Goal: Task Accomplishment & Management: Manage account settings

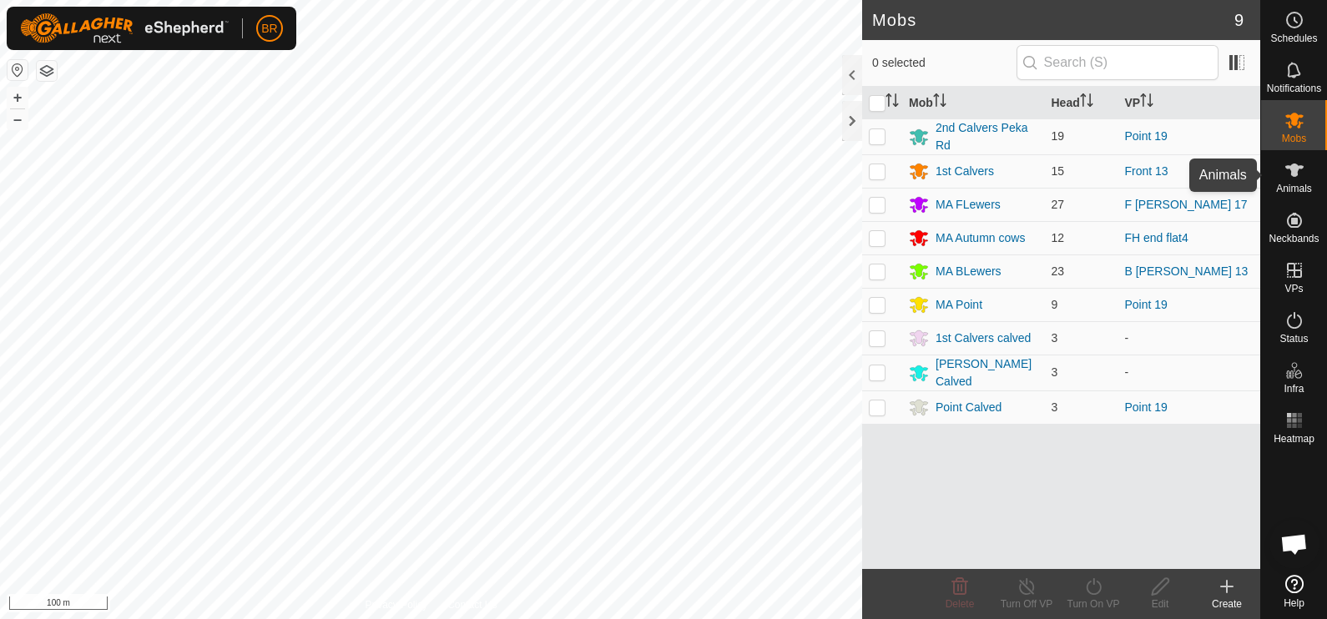
click at [1286, 162] on icon at bounding box center [1295, 170] width 20 height 20
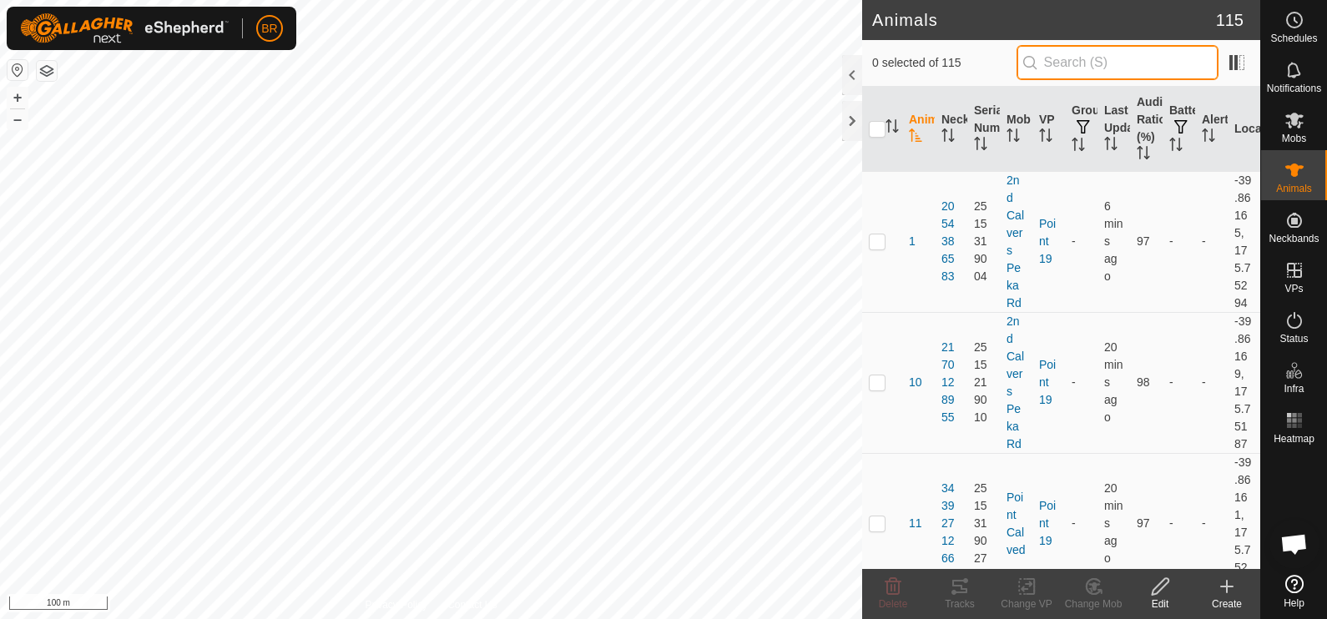
click at [1067, 62] on input "text" at bounding box center [1118, 62] width 202 height 35
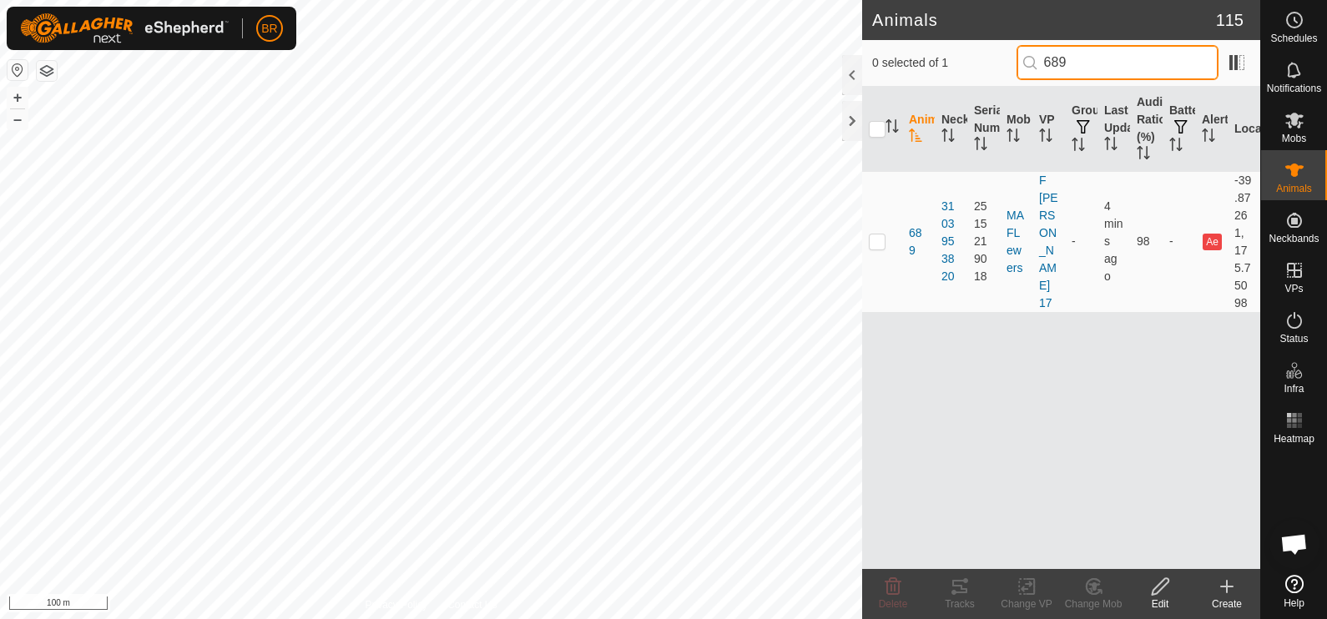
type input "689"
click at [881, 241] on p-checkbox at bounding box center [877, 241] width 17 height 13
checkbox input "true"
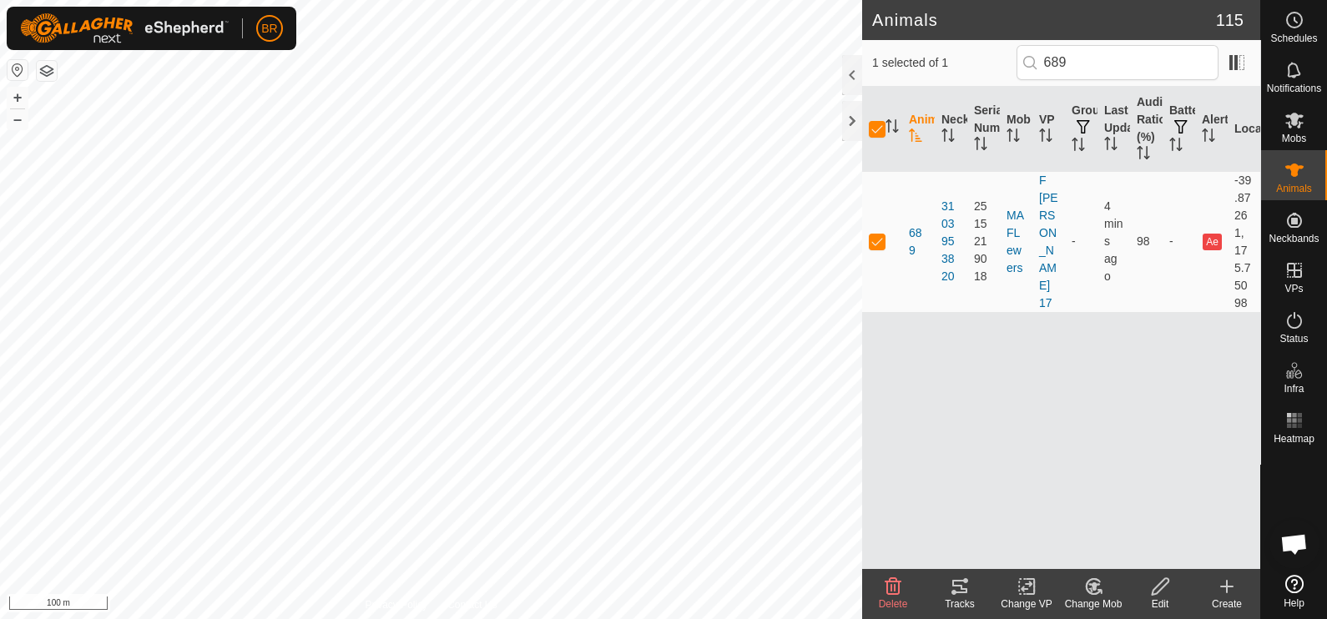
click at [1099, 592] on icon at bounding box center [1093, 586] width 14 height 15
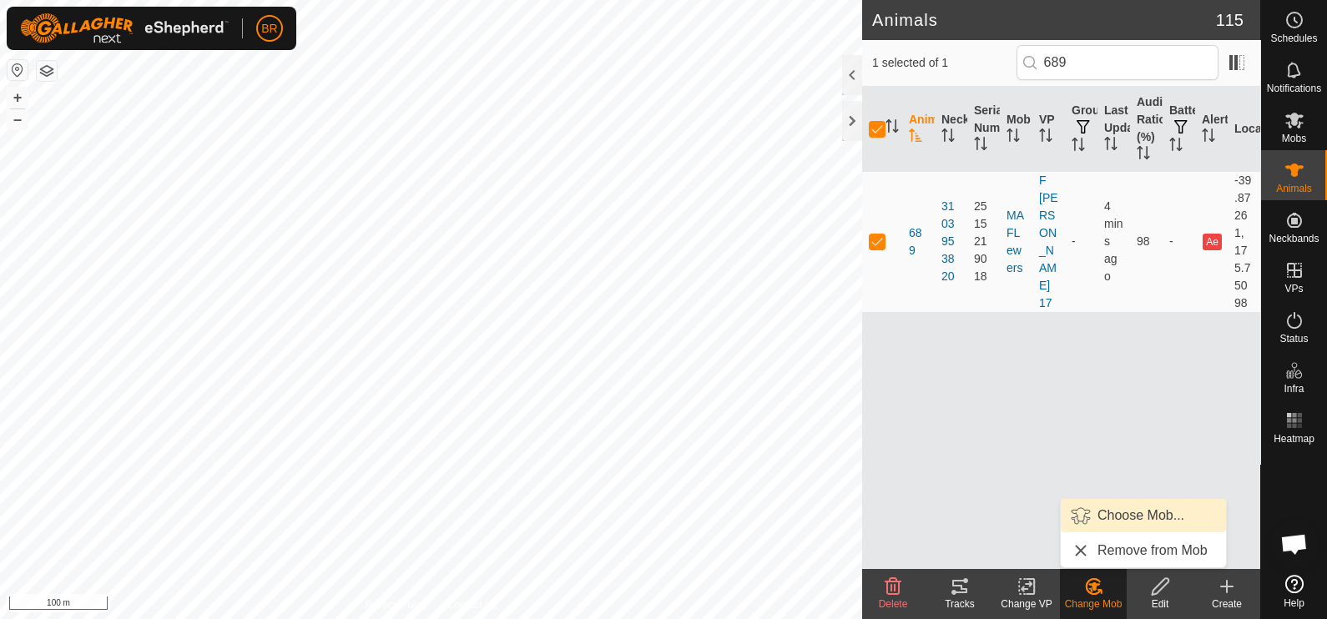
click at [1120, 513] on link "Choose Mob..." at bounding box center [1143, 515] width 165 height 33
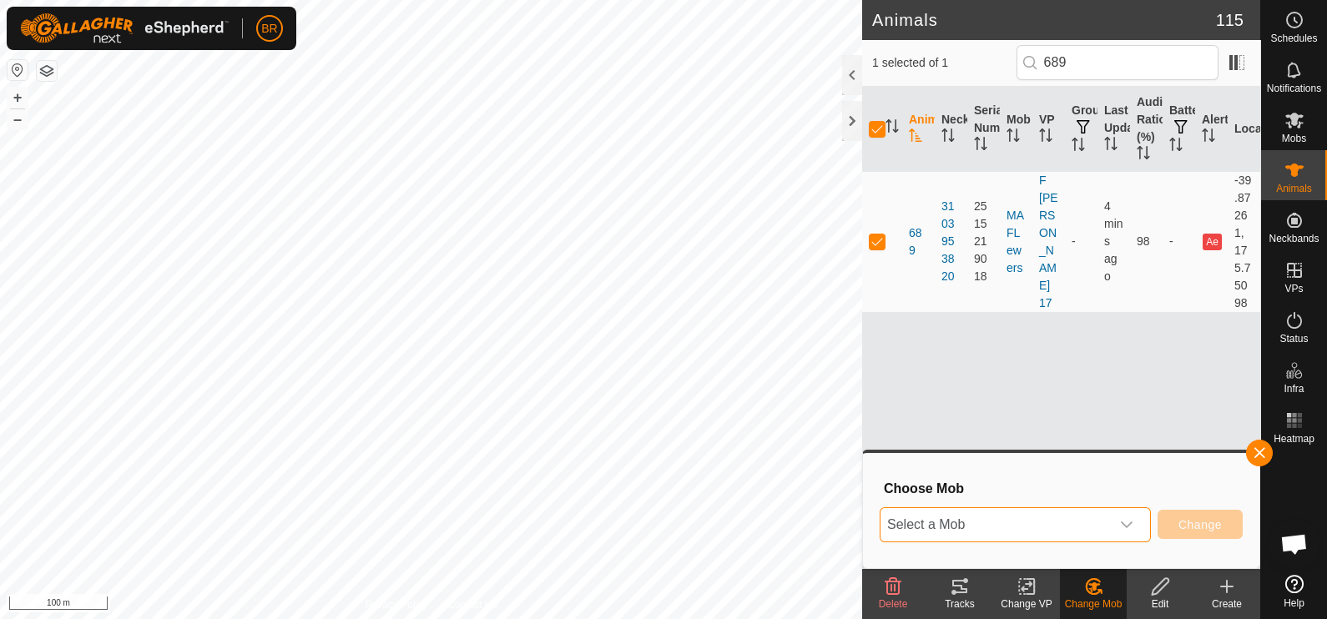
click at [1102, 520] on span "Select a Mob" at bounding box center [996, 524] width 230 height 33
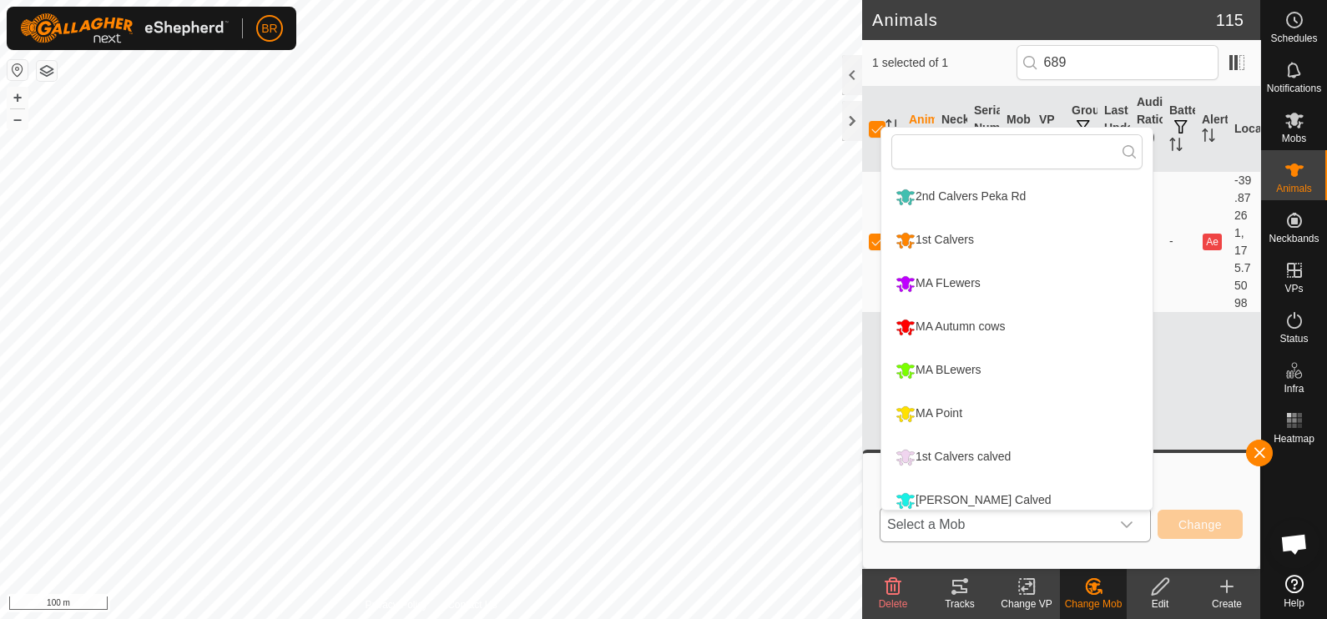
scroll to position [12, 0]
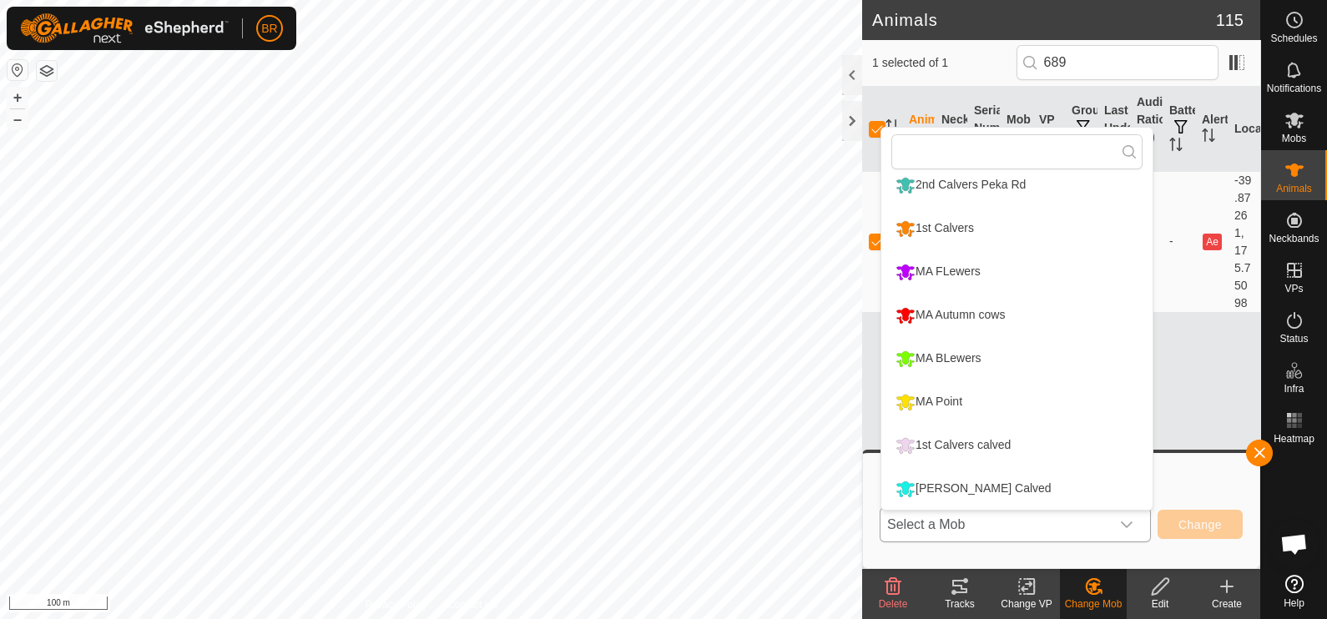
click at [1017, 483] on li "[PERSON_NAME] Calved" at bounding box center [1017, 489] width 271 height 42
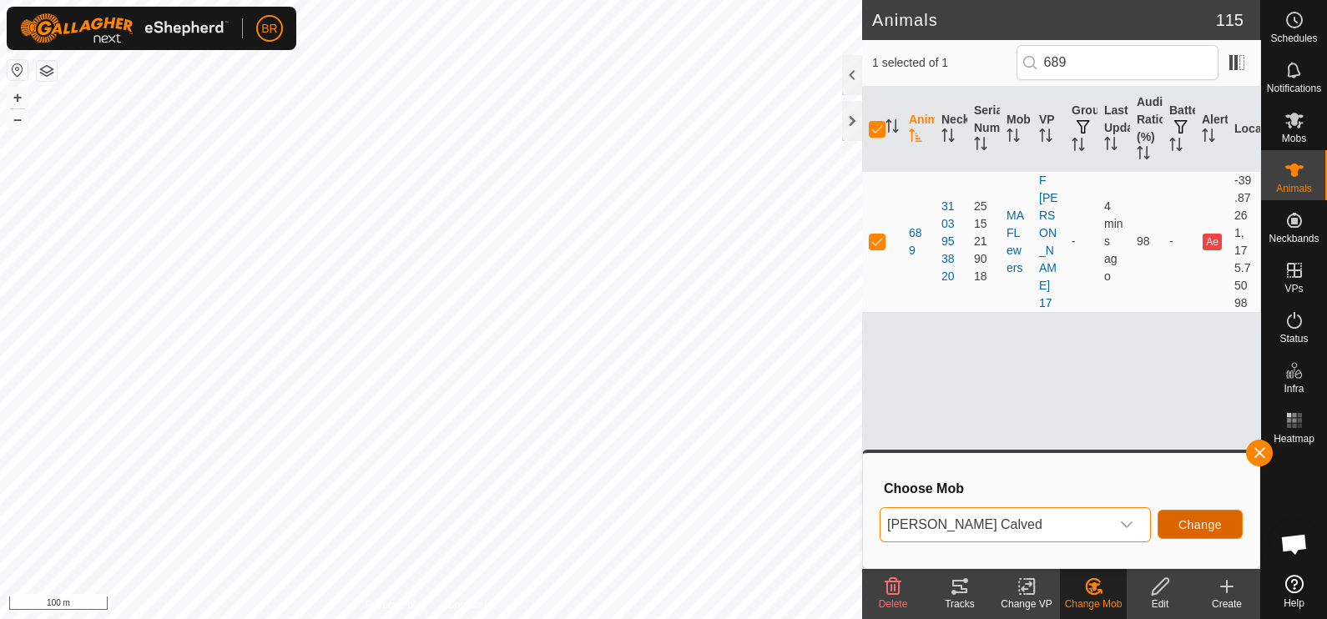
click at [1192, 522] on span "Change" at bounding box center [1200, 524] width 43 height 13
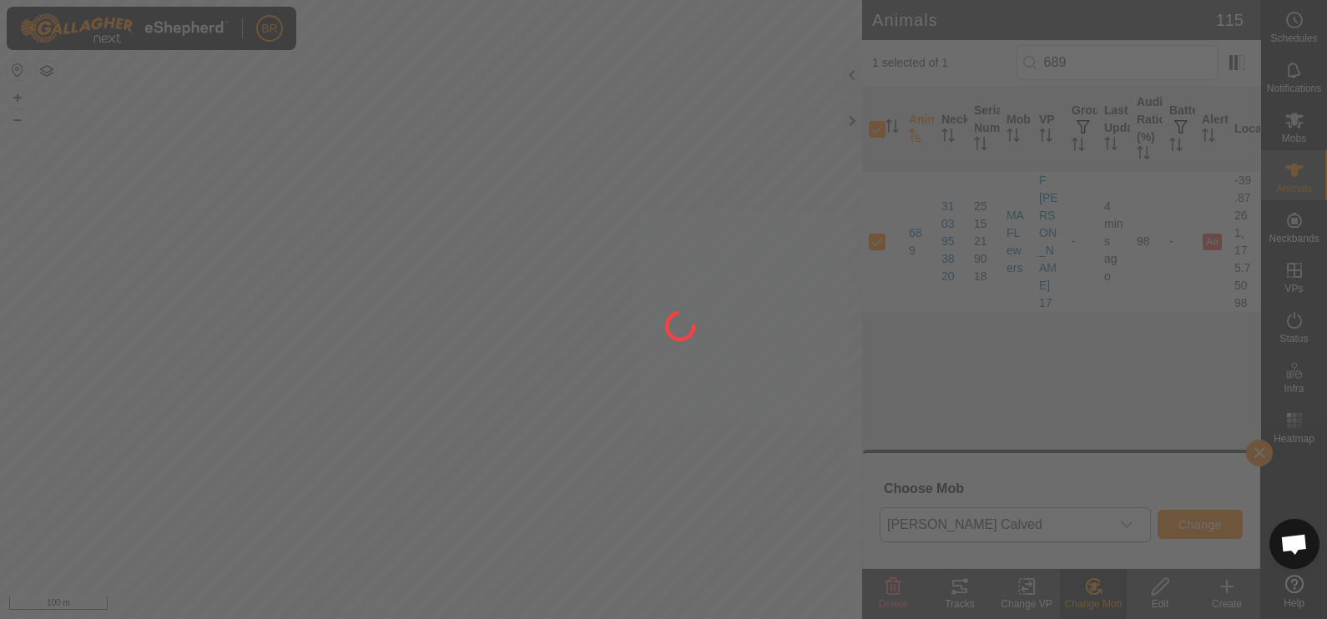
checkbox input "false"
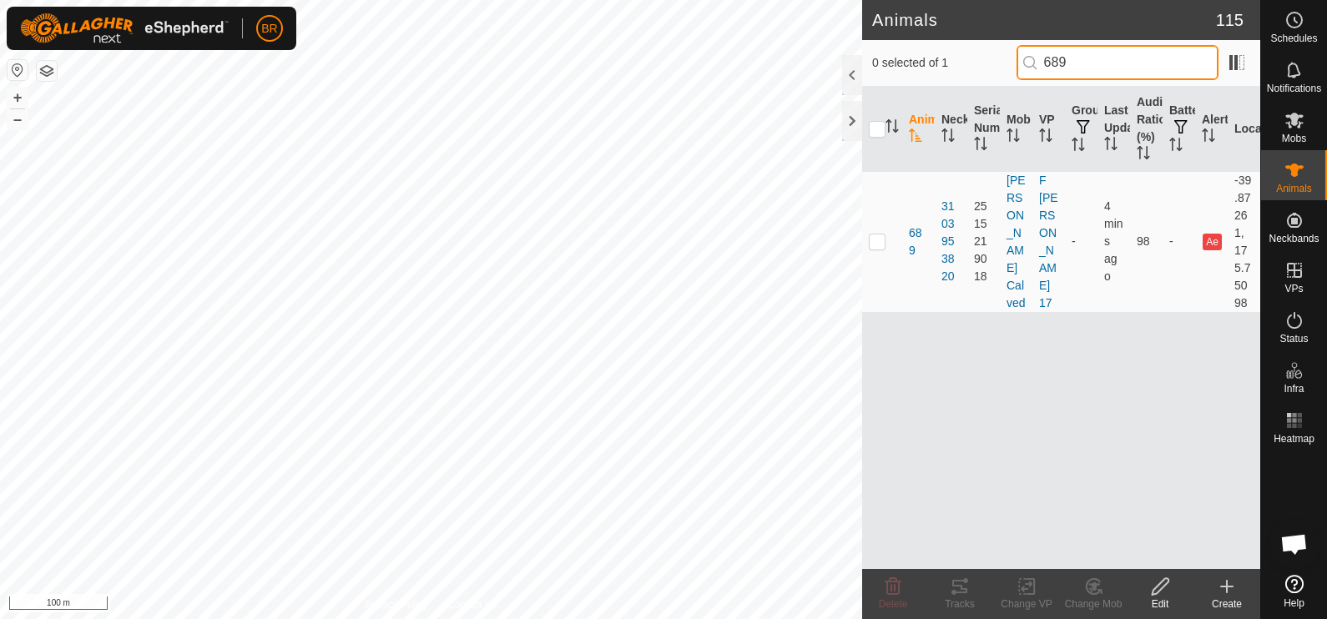
drag, startPoint x: 1091, startPoint y: 60, endPoint x: 1052, endPoint y: 63, distance: 39.4
click at [1052, 63] on input "689" at bounding box center [1118, 62] width 202 height 35
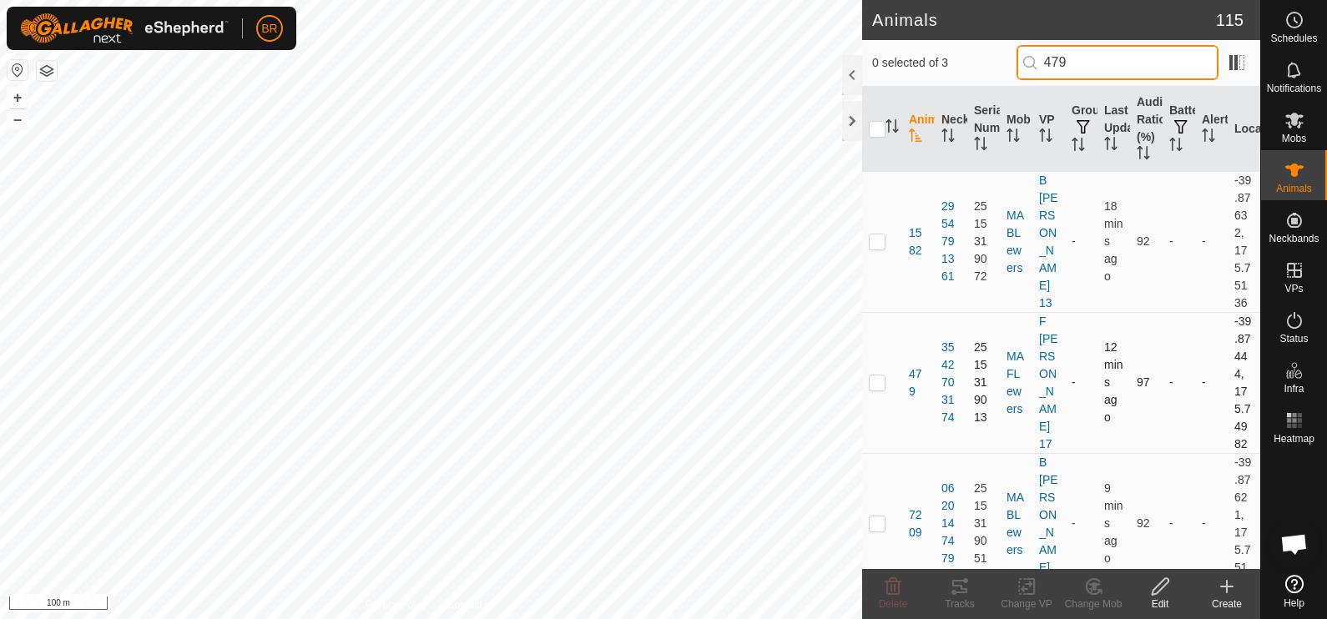
type input "479"
click at [872, 379] on p-checkbox at bounding box center [877, 382] width 17 height 13
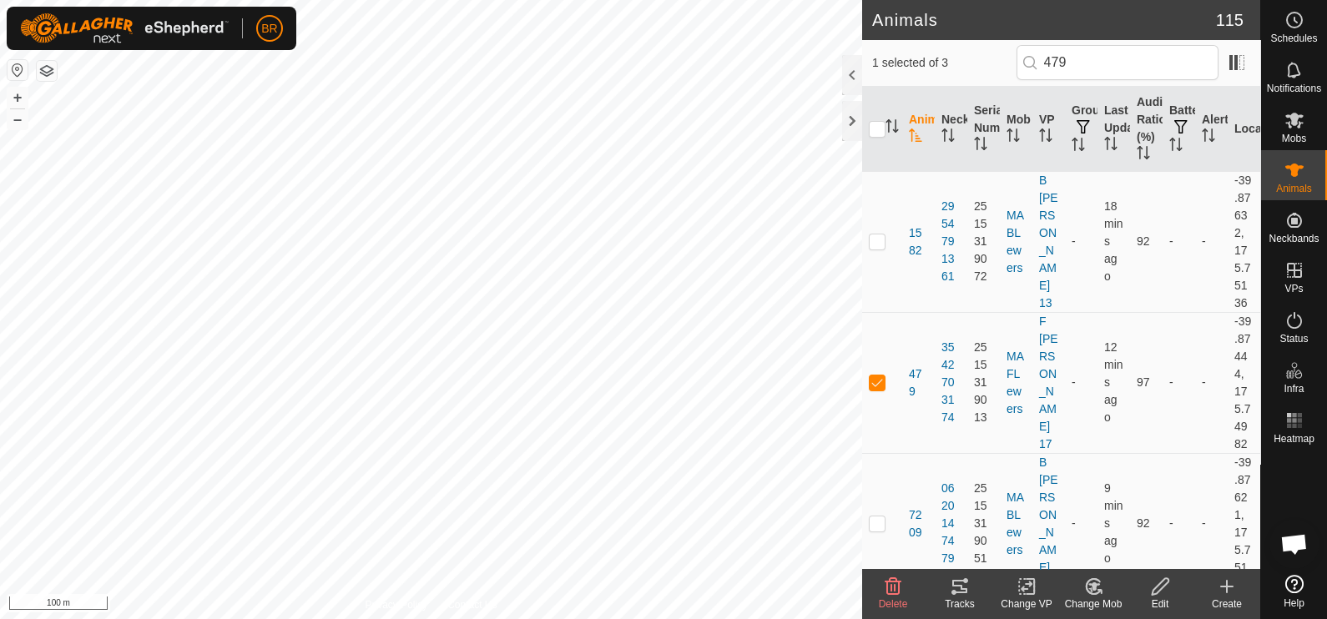
click at [1095, 589] on icon at bounding box center [1095, 587] width 12 height 8
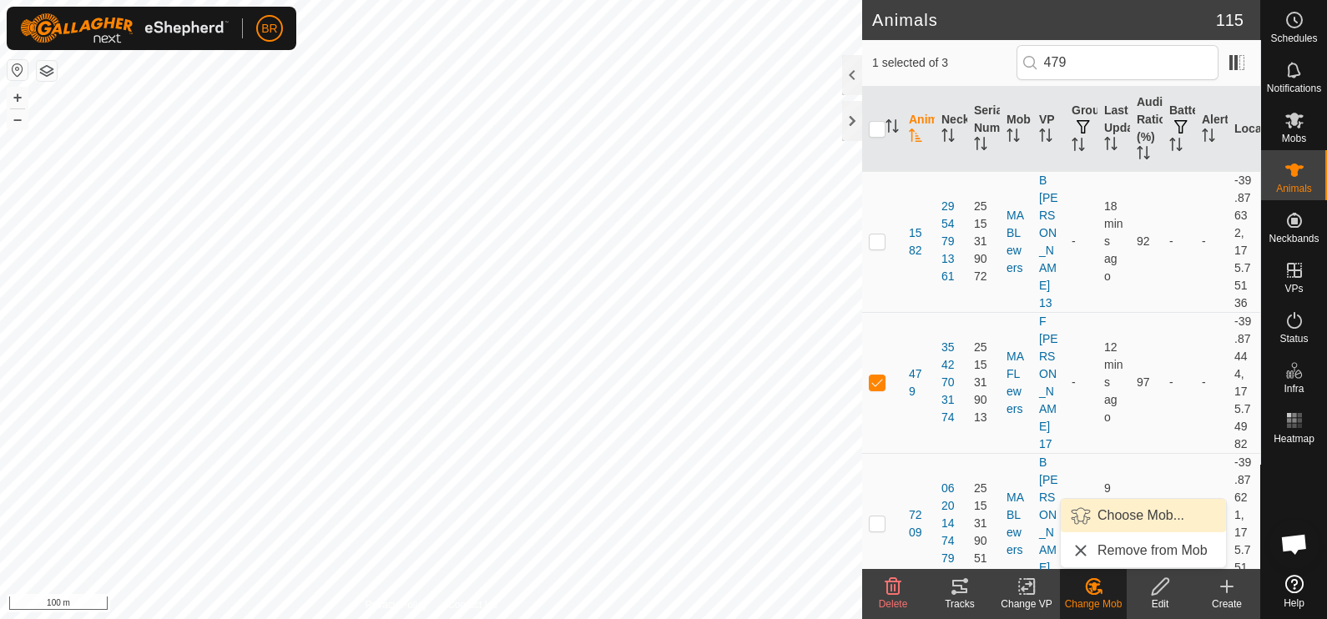
click at [1094, 515] on link "Choose Mob..." at bounding box center [1143, 515] width 165 height 33
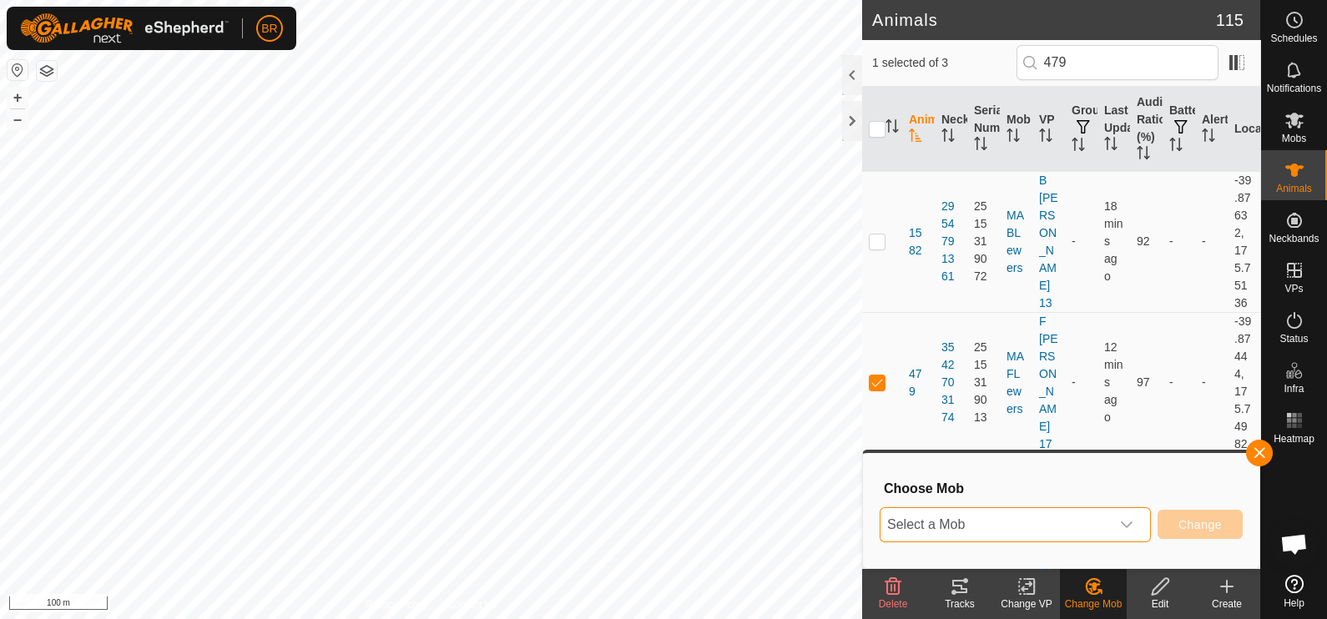
click at [1092, 515] on span "Select a Mob" at bounding box center [996, 524] width 230 height 33
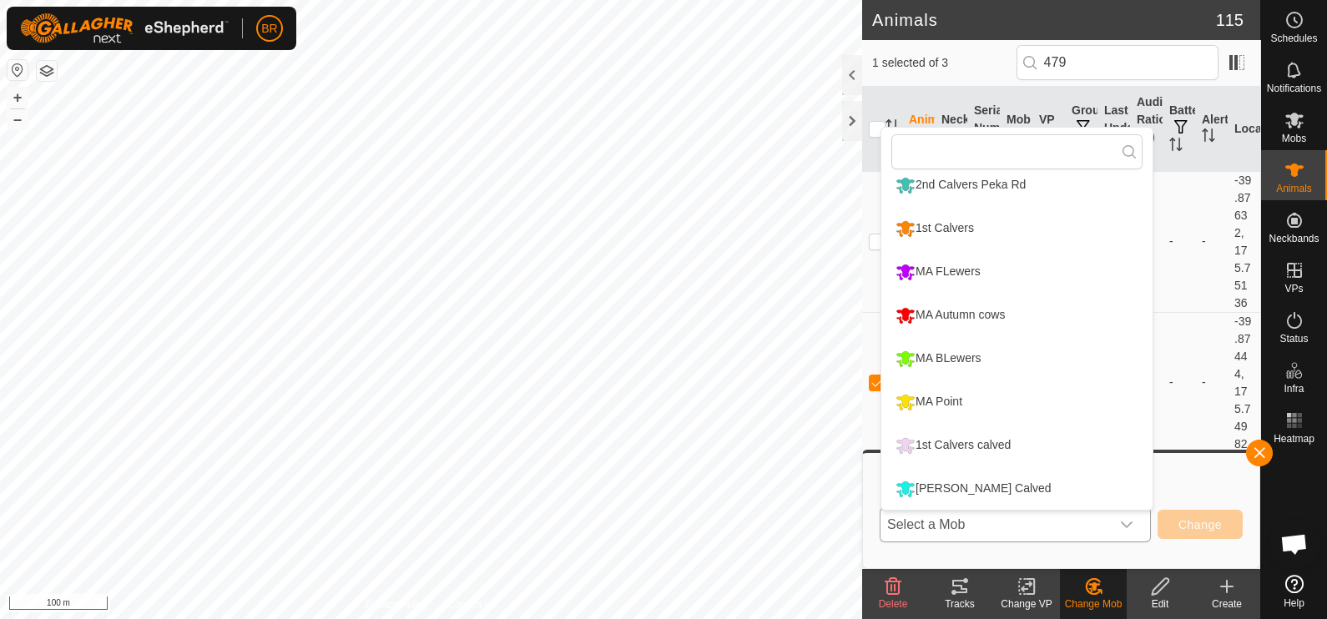
click at [1011, 478] on li "[PERSON_NAME] Calved" at bounding box center [1017, 489] width 271 height 42
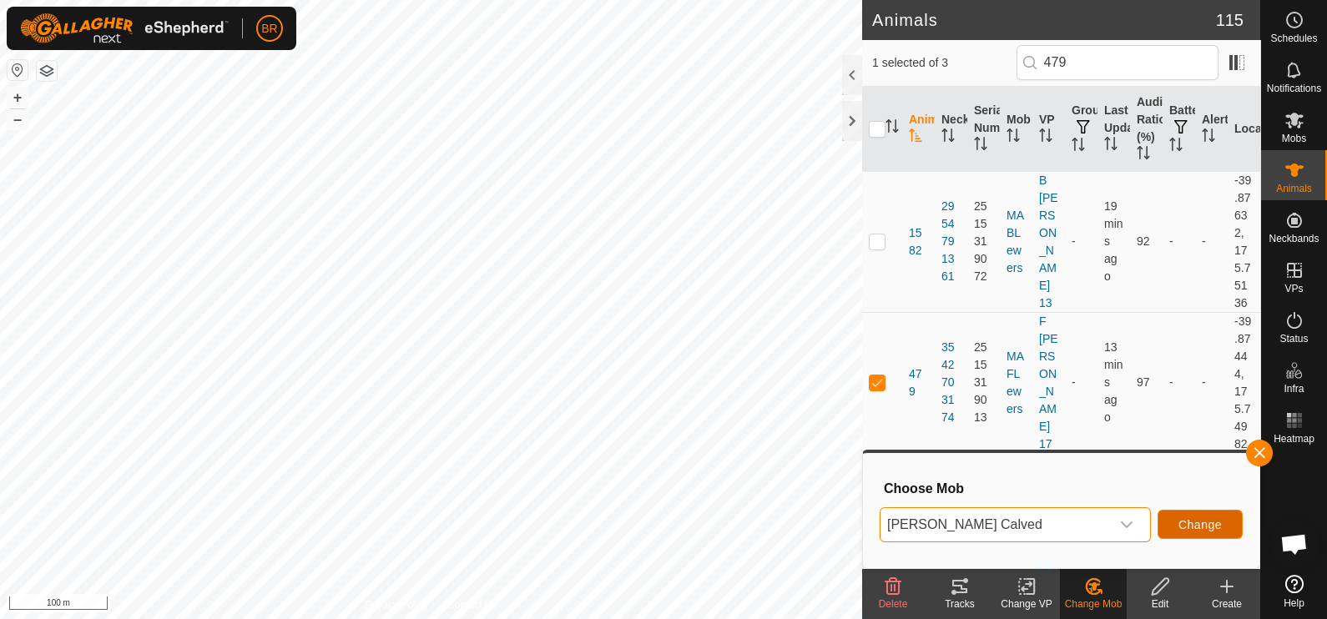
click at [1197, 525] on span "Change" at bounding box center [1200, 524] width 43 height 13
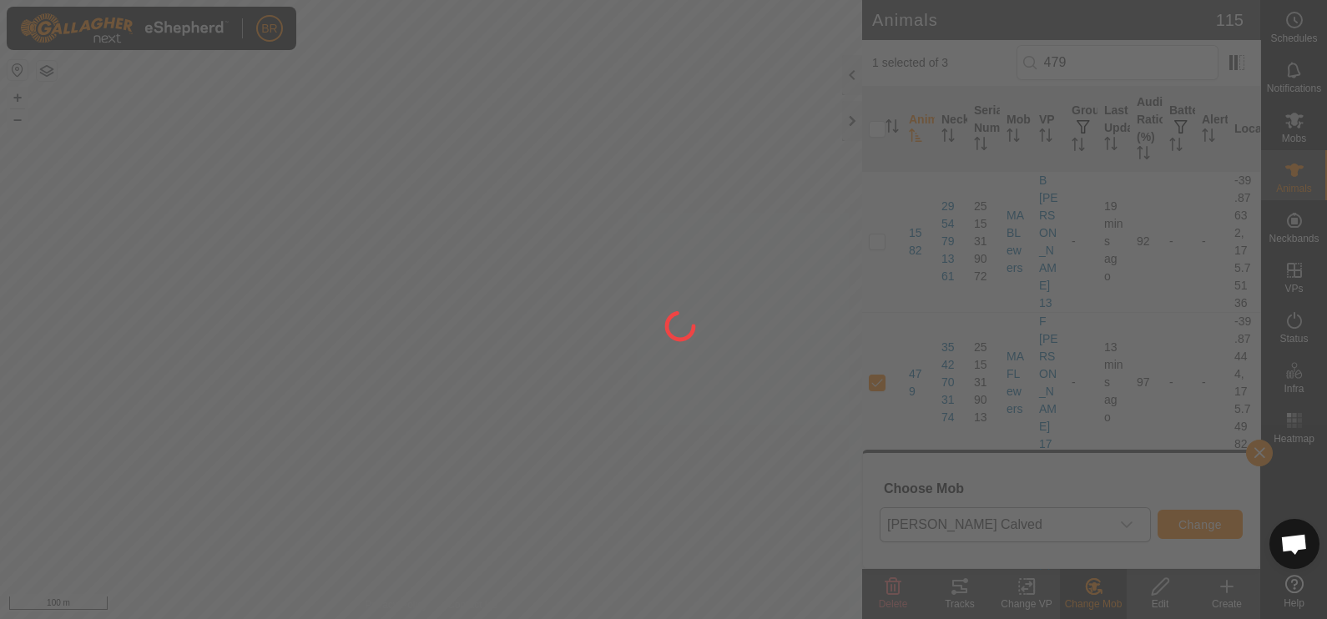
checkbox input "false"
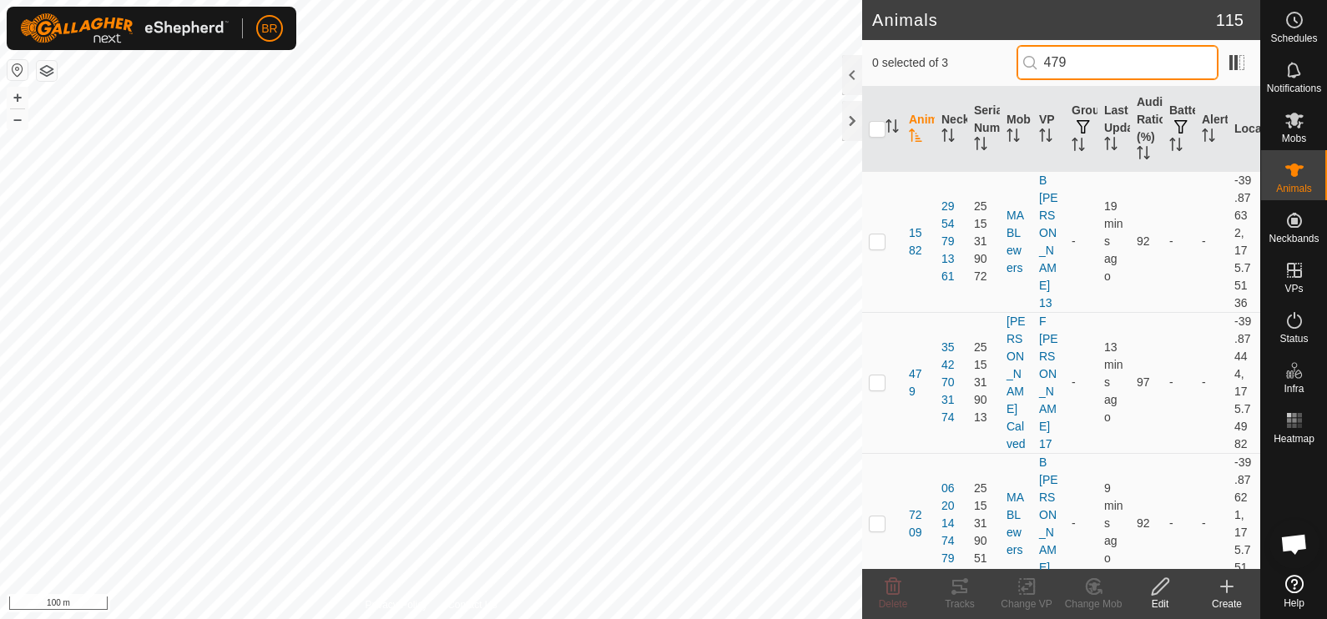
drag, startPoint x: 1038, startPoint y: 49, endPoint x: 1019, endPoint y: 48, distance: 18.4
click at [1019, 48] on div "0 selected of 3 479" at bounding box center [1061, 62] width 378 height 35
type input "793"
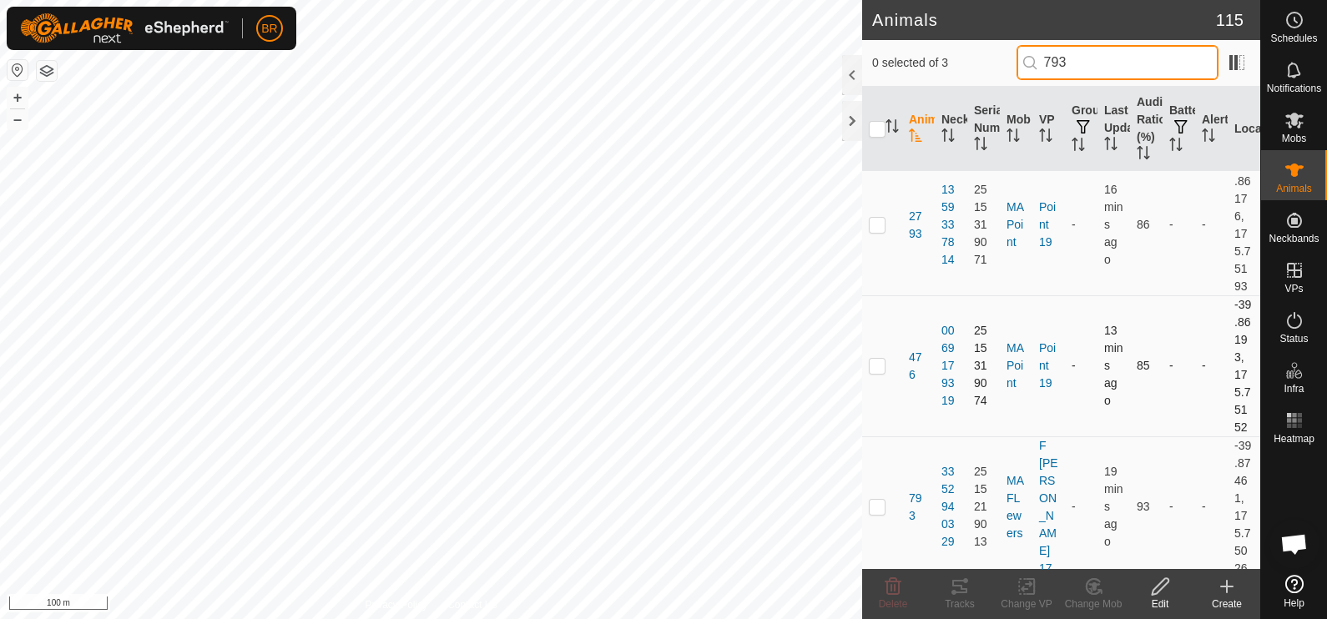
scroll to position [24, 0]
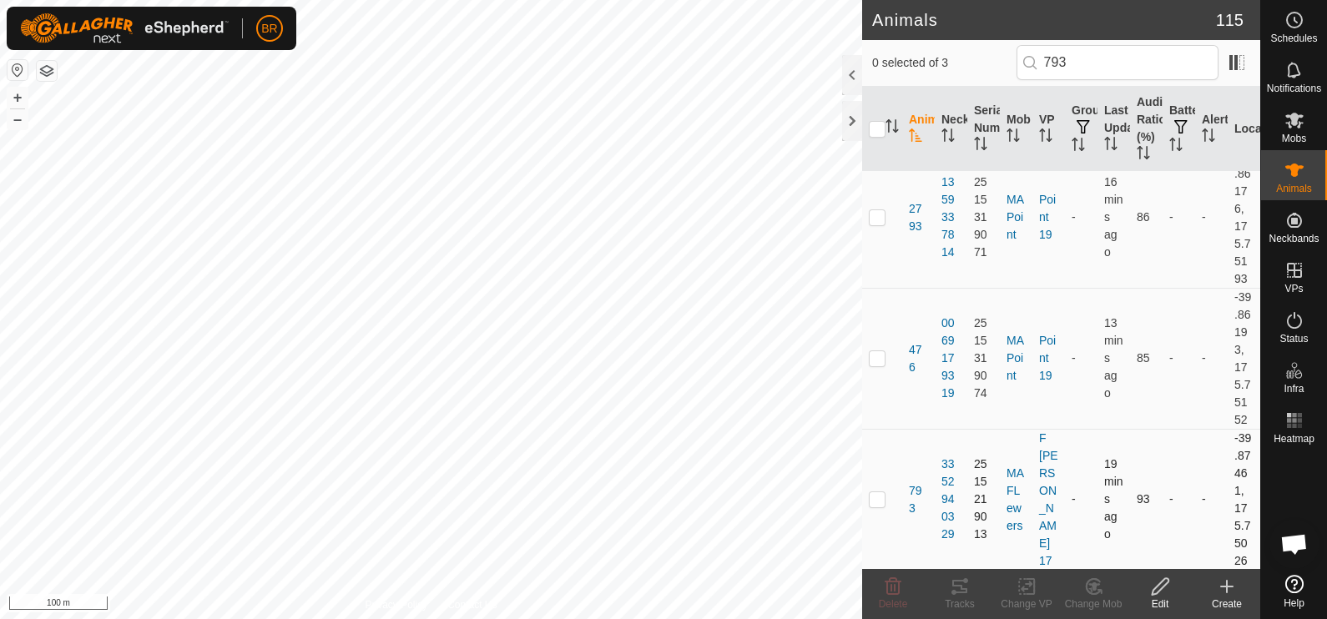
click at [878, 494] on p-checkbox at bounding box center [877, 499] width 17 height 13
click at [1094, 586] on icon at bounding box center [1095, 587] width 12 height 8
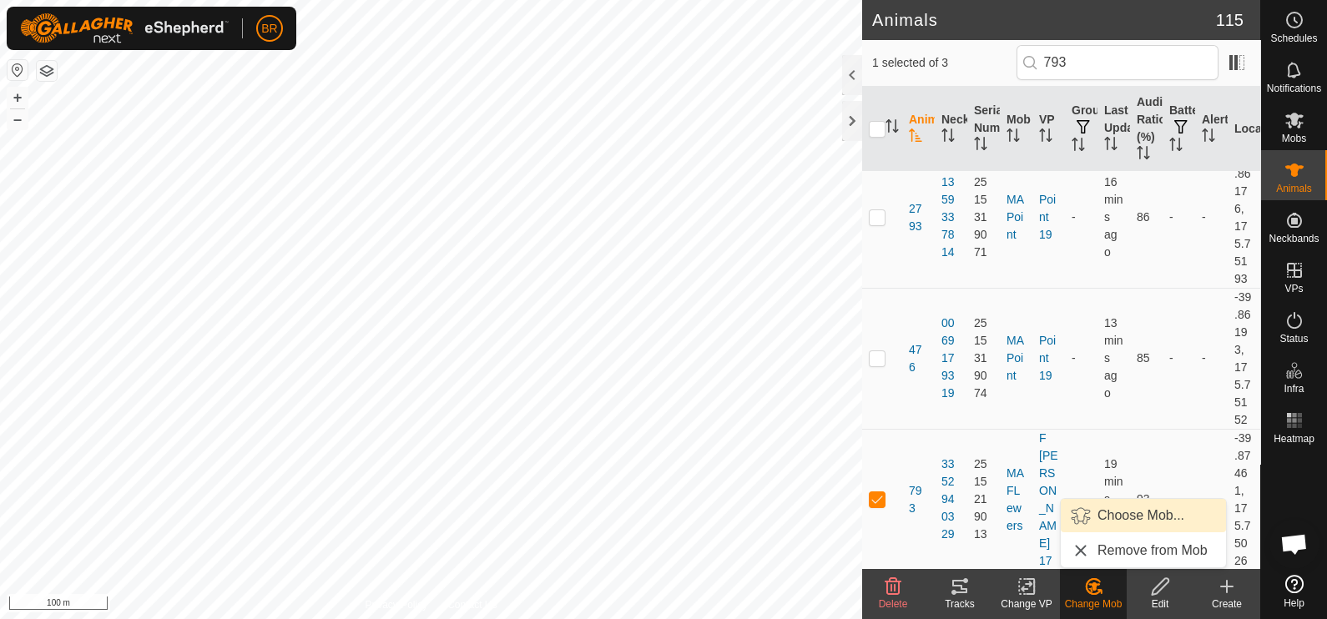
click at [1096, 520] on link "Choose Mob..." at bounding box center [1143, 515] width 165 height 33
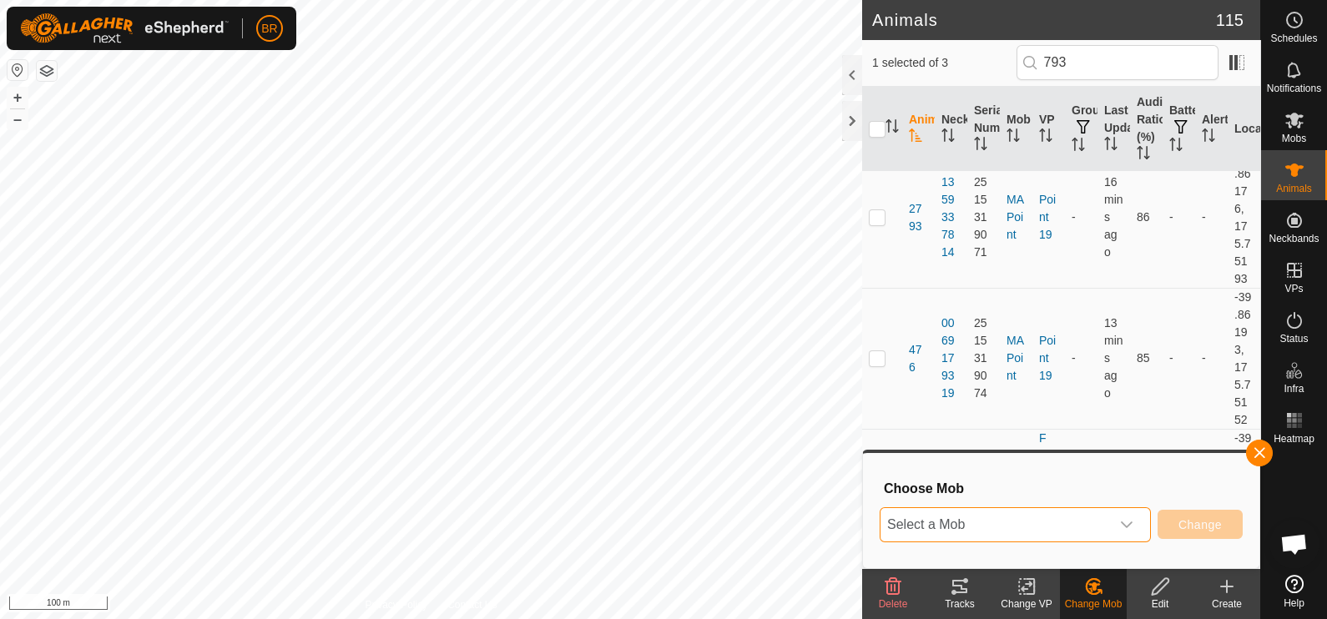
click at [1073, 518] on span "Select a Mob" at bounding box center [996, 524] width 230 height 33
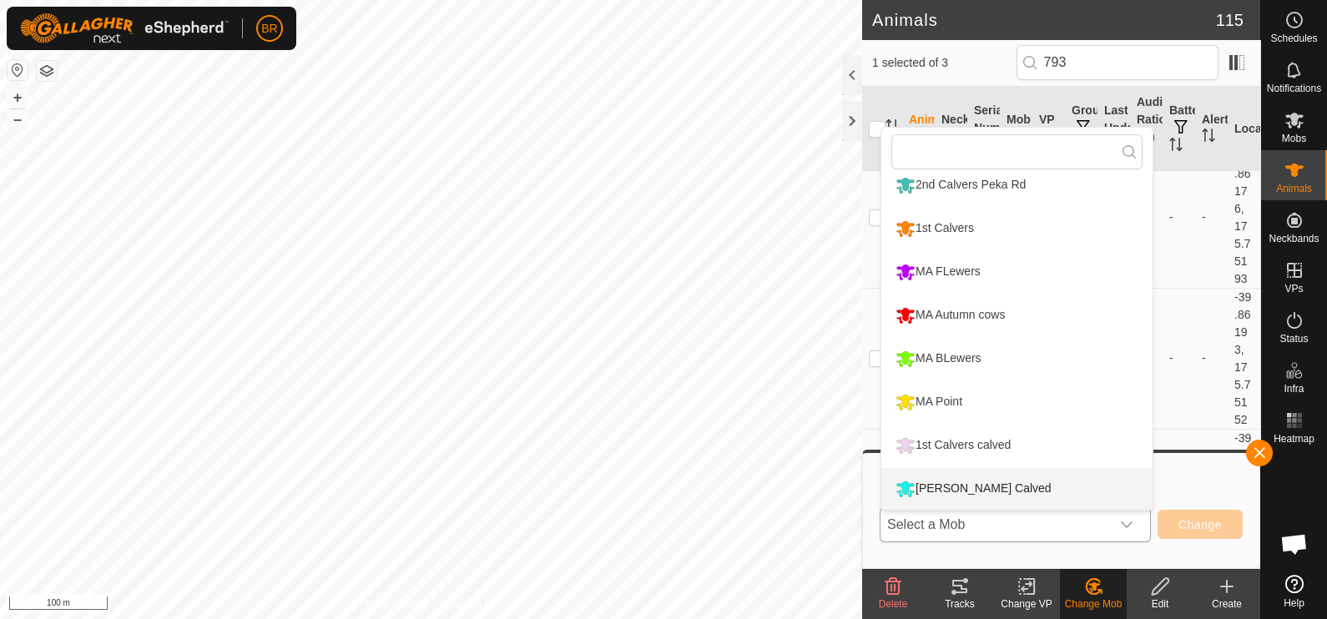
scroll to position [0, 0]
click at [977, 482] on li "[PERSON_NAME] Calved" at bounding box center [1017, 489] width 271 height 42
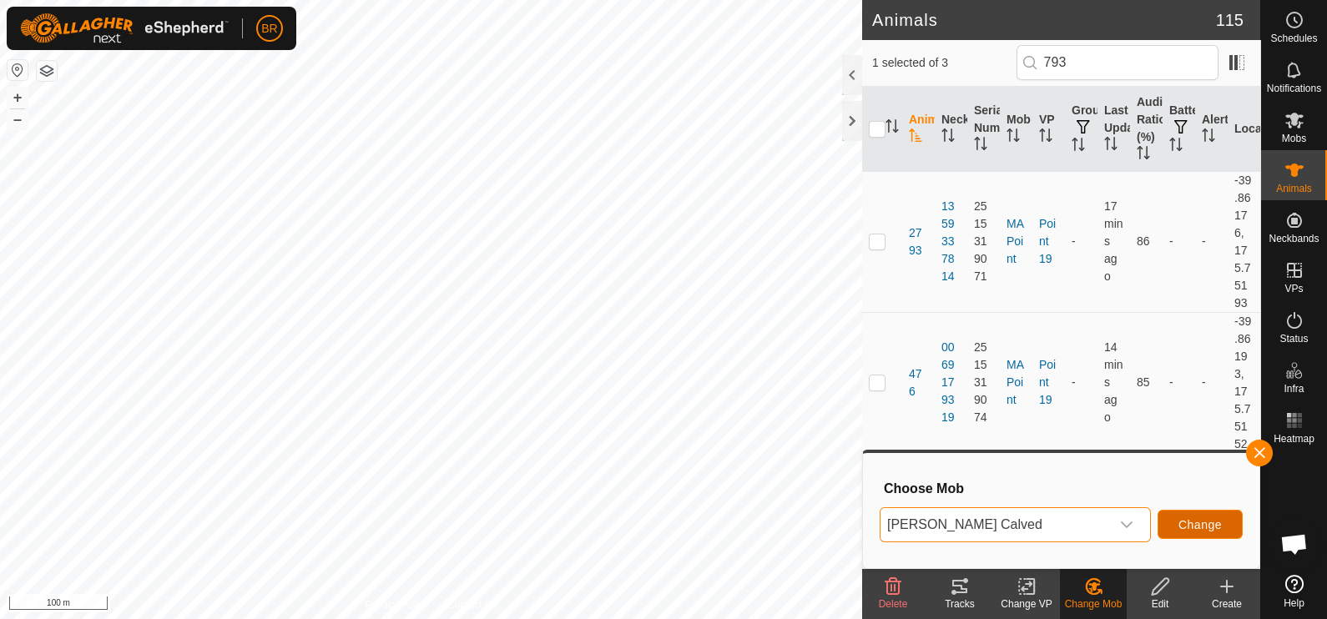
click at [1194, 518] on span "Change" at bounding box center [1200, 524] width 43 height 13
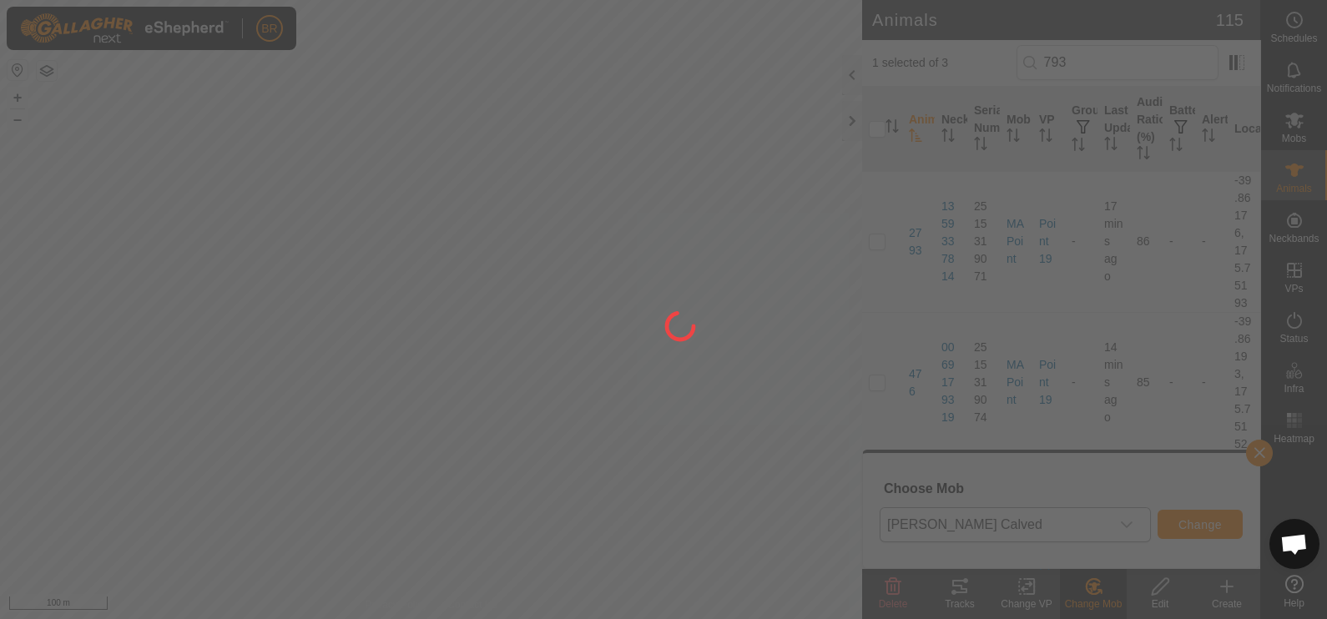
checkbox input "false"
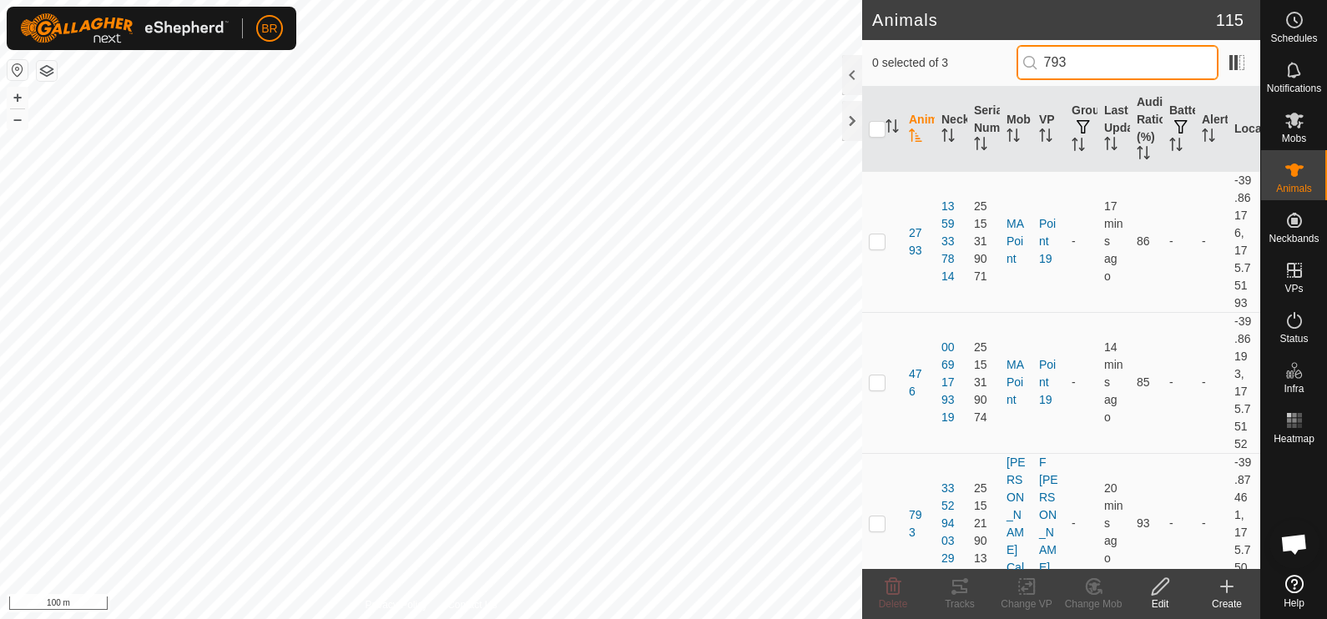
drag, startPoint x: 1085, startPoint y: 63, endPoint x: 1037, endPoint y: 69, distance: 48.8
click at [1037, 69] on input "793" at bounding box center [1118, 62] width 202 height 35
type input "550"
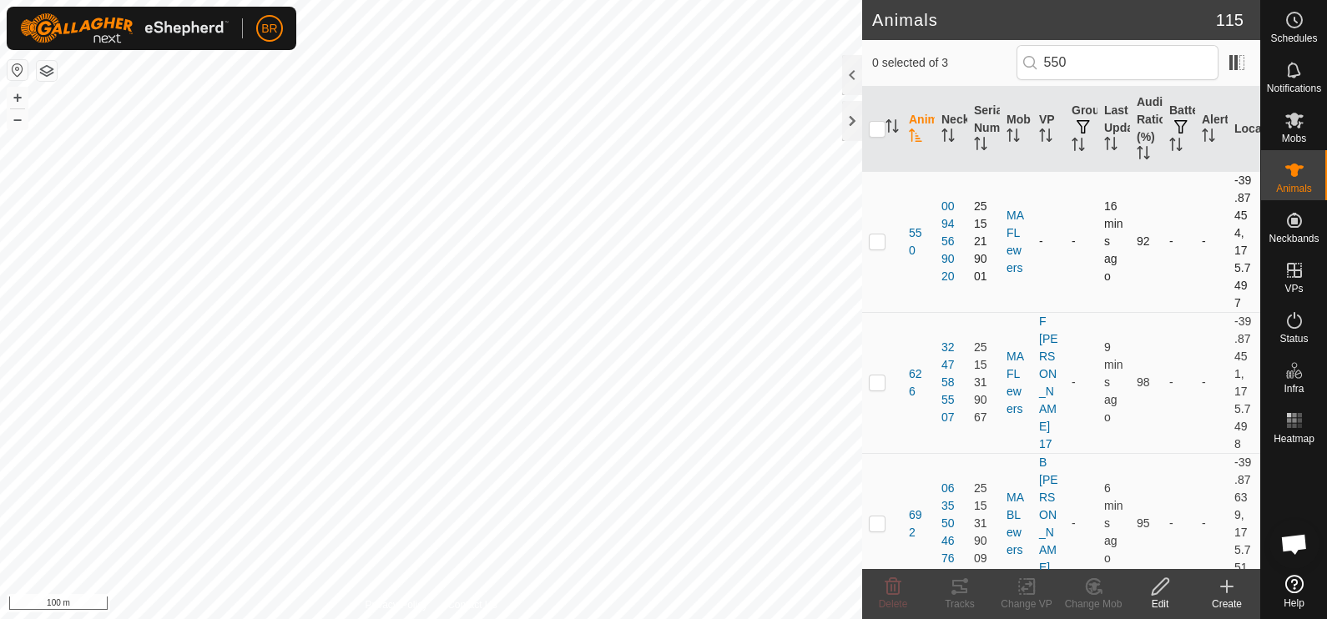
click at [877, 243] on p-checkbox at bounding box center [877, 241] width 17 height 13
click at [1096, 597] on div "Change Mob" at bounding box center [1093, 604] width 67 height 15
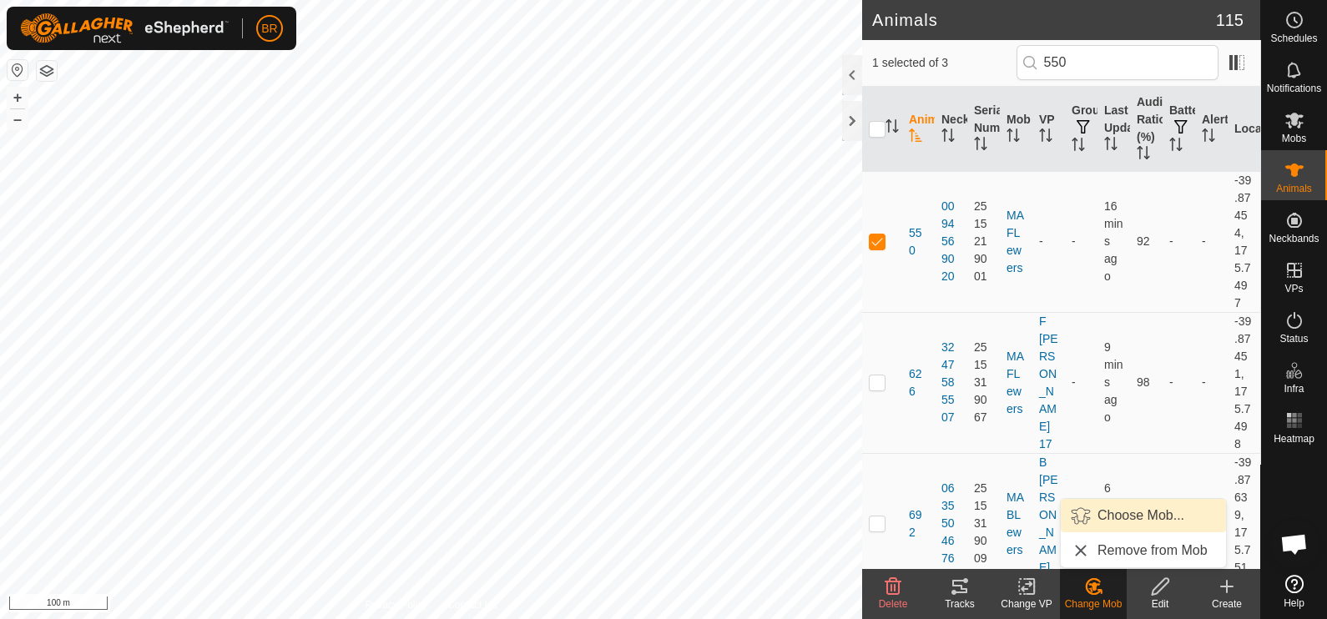
click at [1102, 510] on link "Choose Mob..." at bounding box center [1143, 515] width 165 height 33
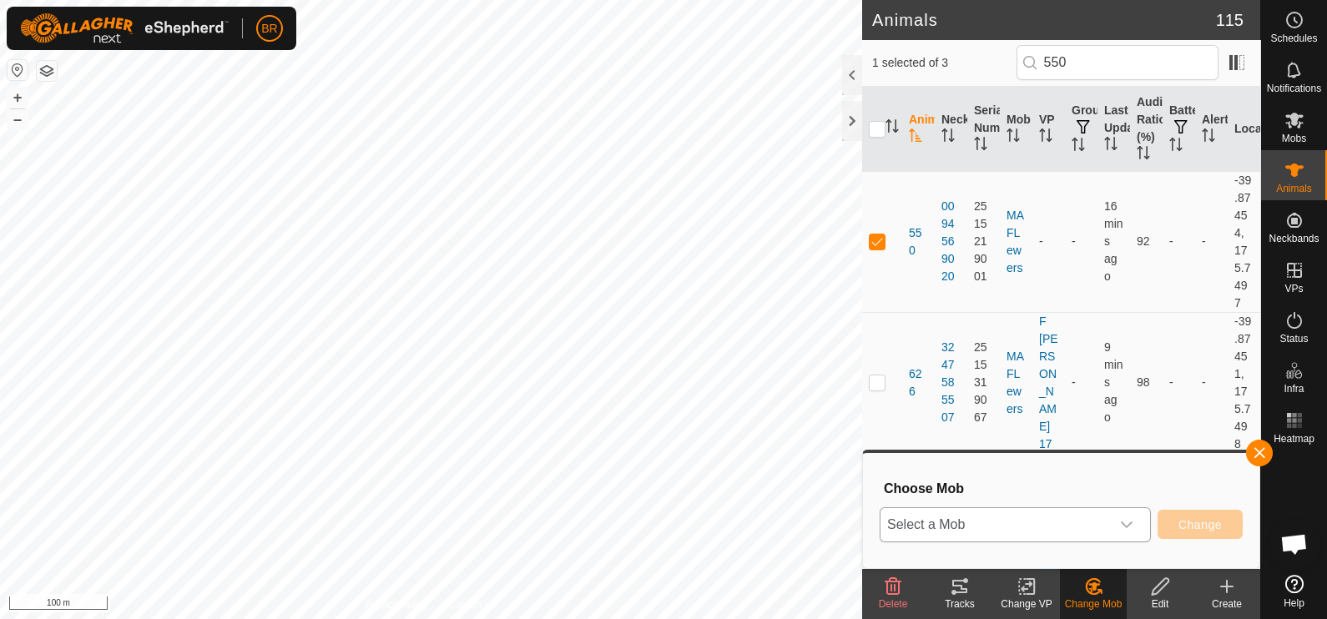
click at [1113, 524] on div "dropdown trigger" at bounding box center [1126, 524] width 33 height 33
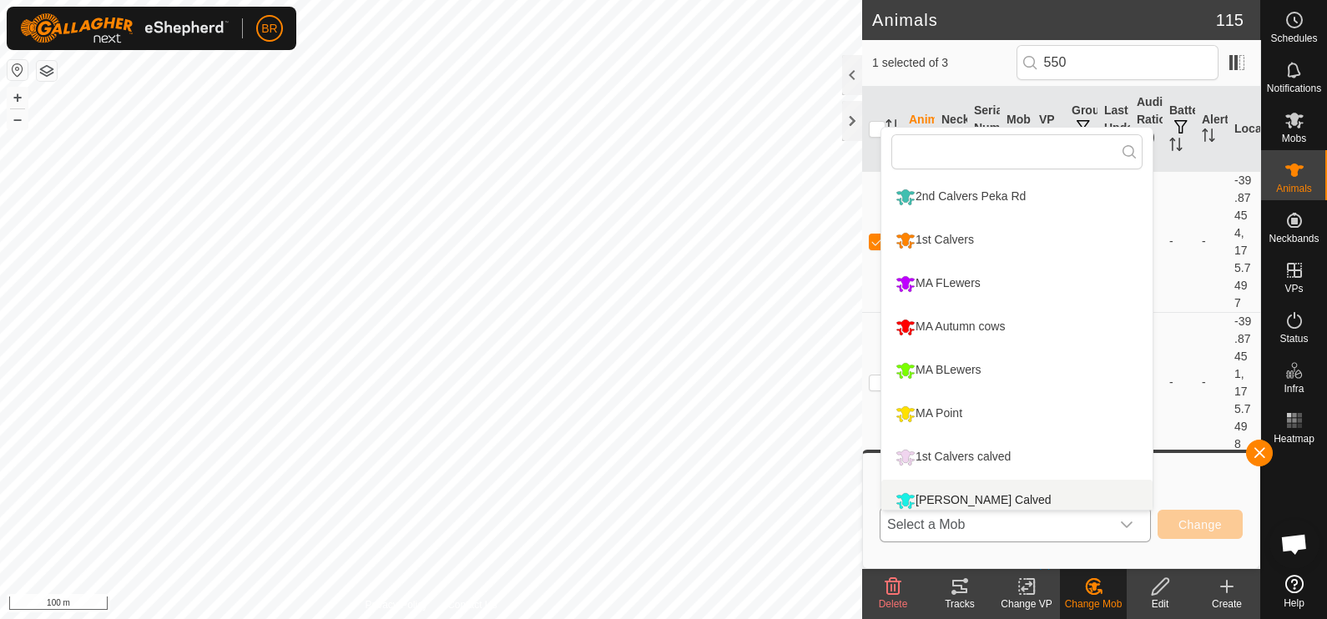
scroll to position [12, 0]
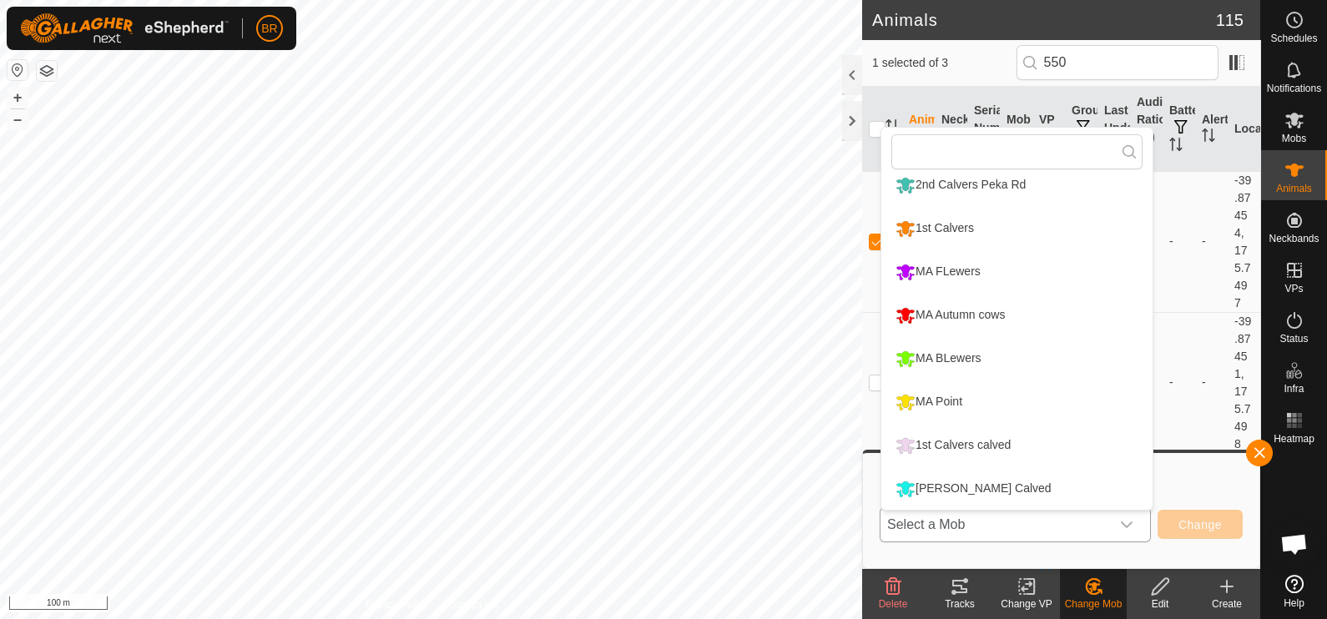
click at [968, 484] on li "[PERSON_NAME] Calved" at bounding box center [1017, 489] width 271 height 42
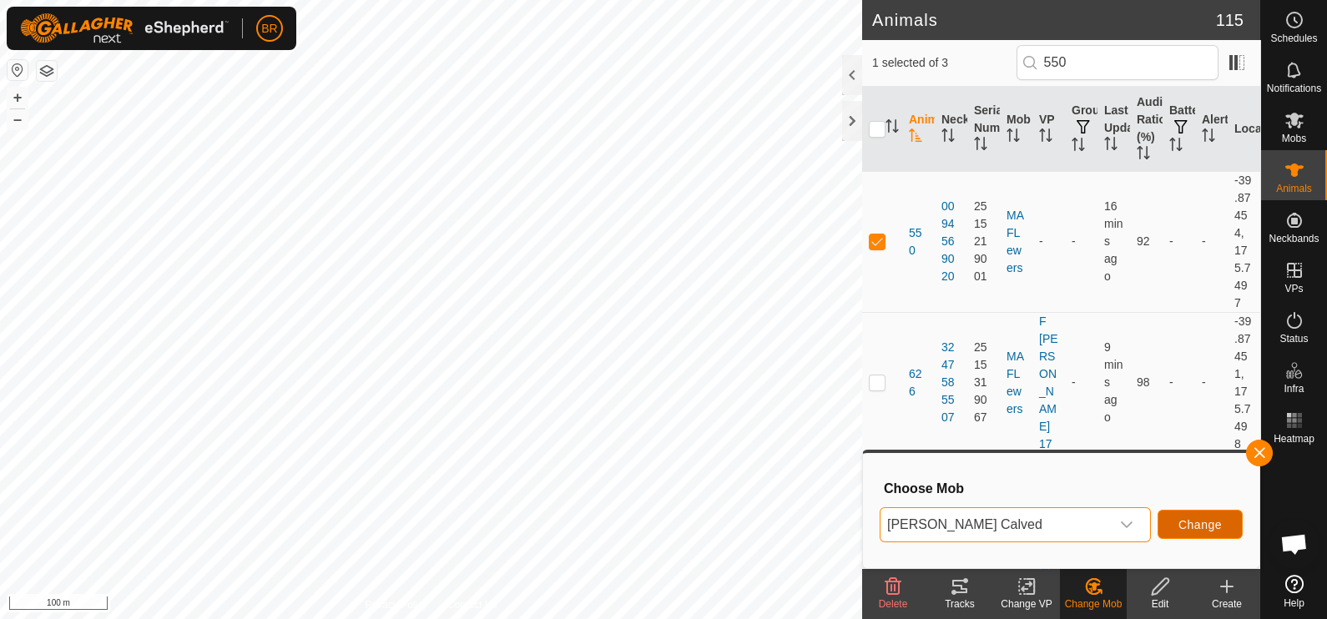
click at [1191, 522] on span "Change" at bounding box center [1200, 524] width 43 height 13
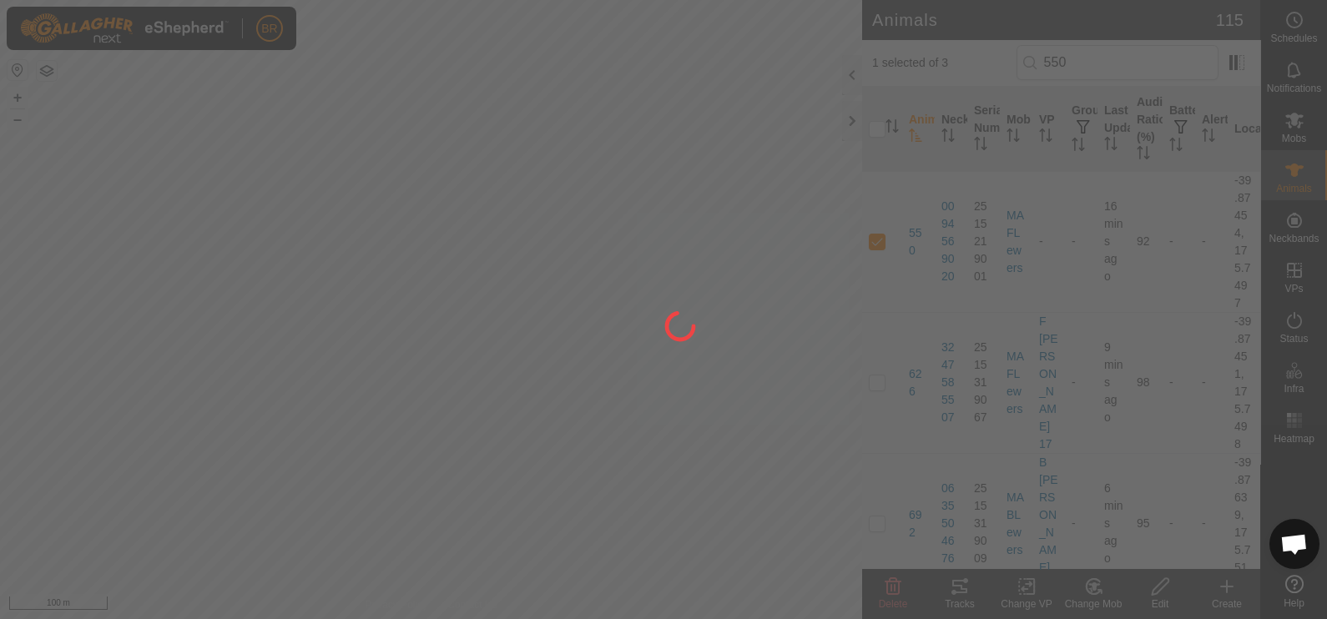
checkbox input "false"
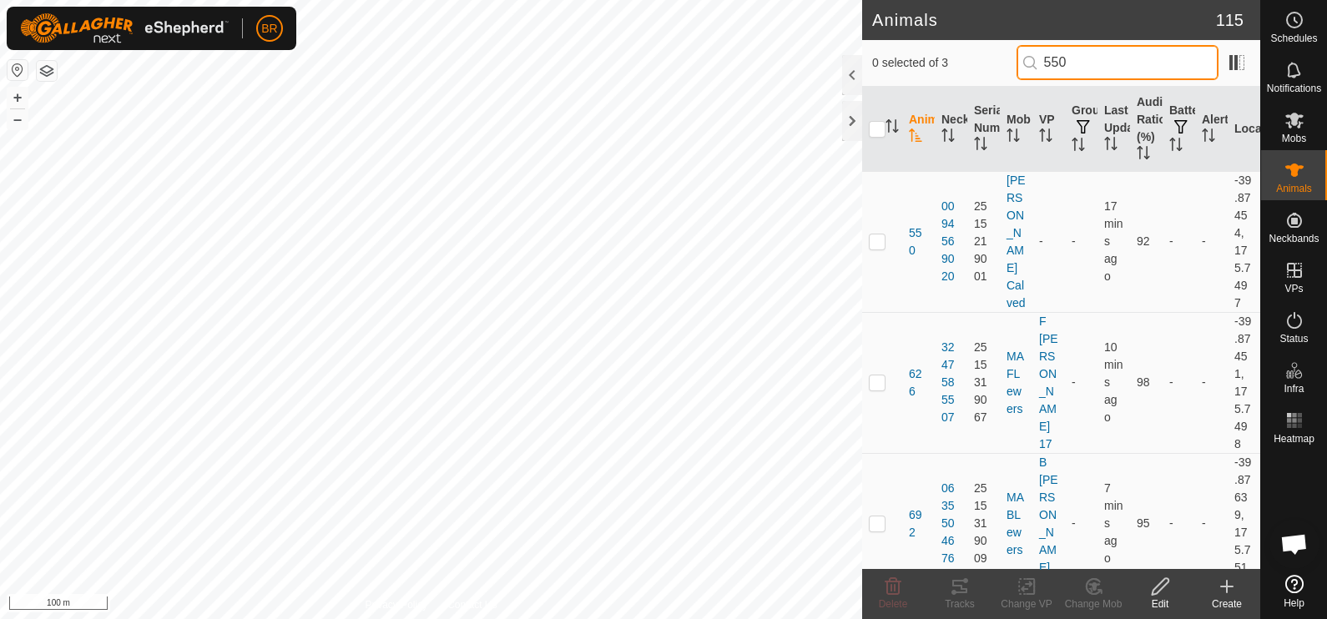
drag, startPoint x: 1081, startPoint y: 63, endPoint x: 1039, endPoint y: 63, distance: 41.7
click at [1039, 63] on p-iconfield "550" at bounding box center [1118, 62] width 202 height 35
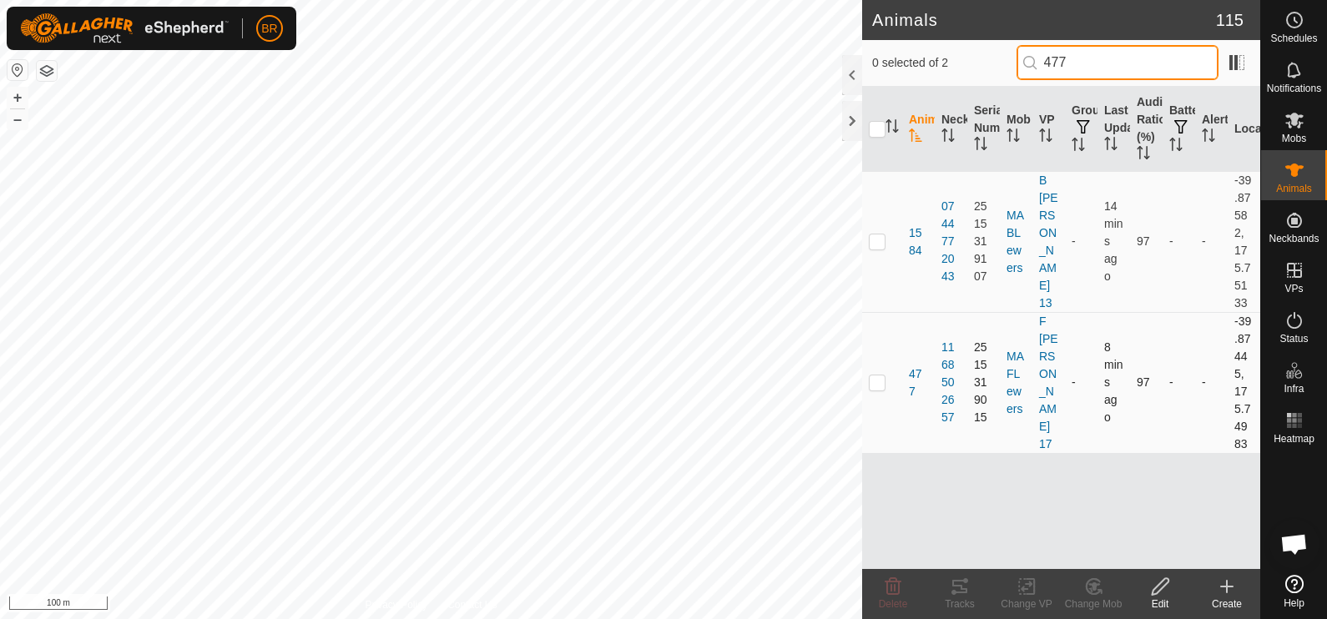
type input "477"
click at [874, 377] on p-checkbox at bounding box center [877, 382] width 17 height 13
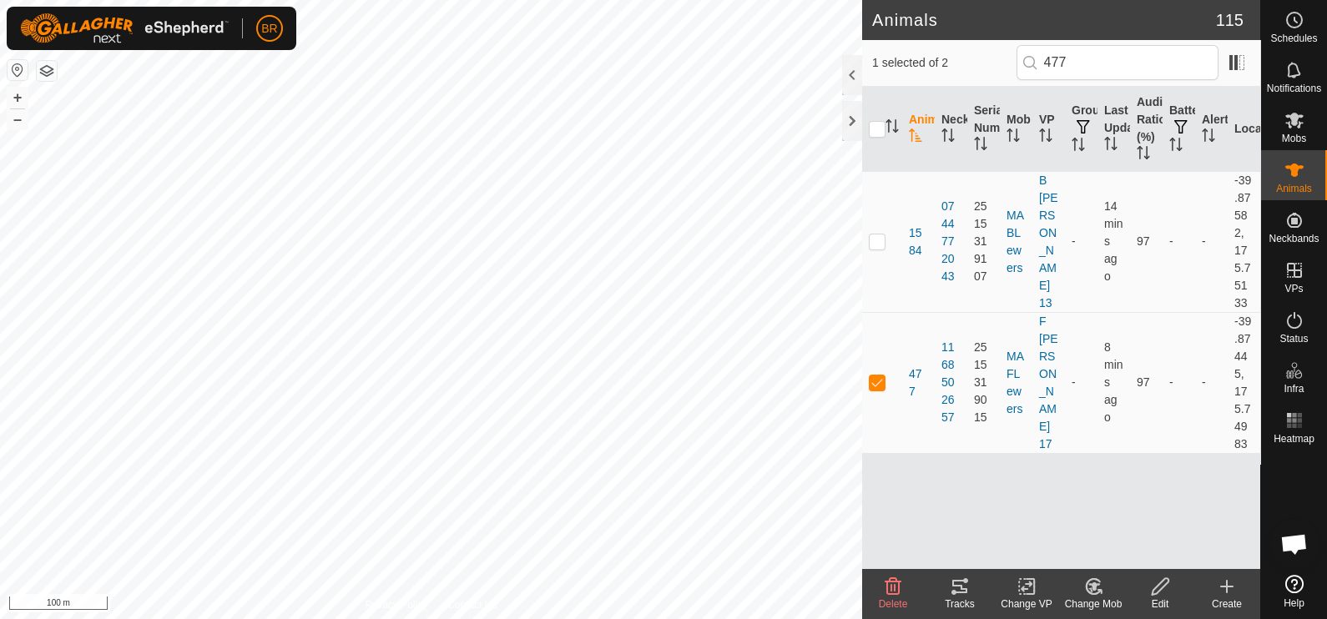
click at [1092, 579] on icon at bounding box center [1094, 587] width 21 height 20
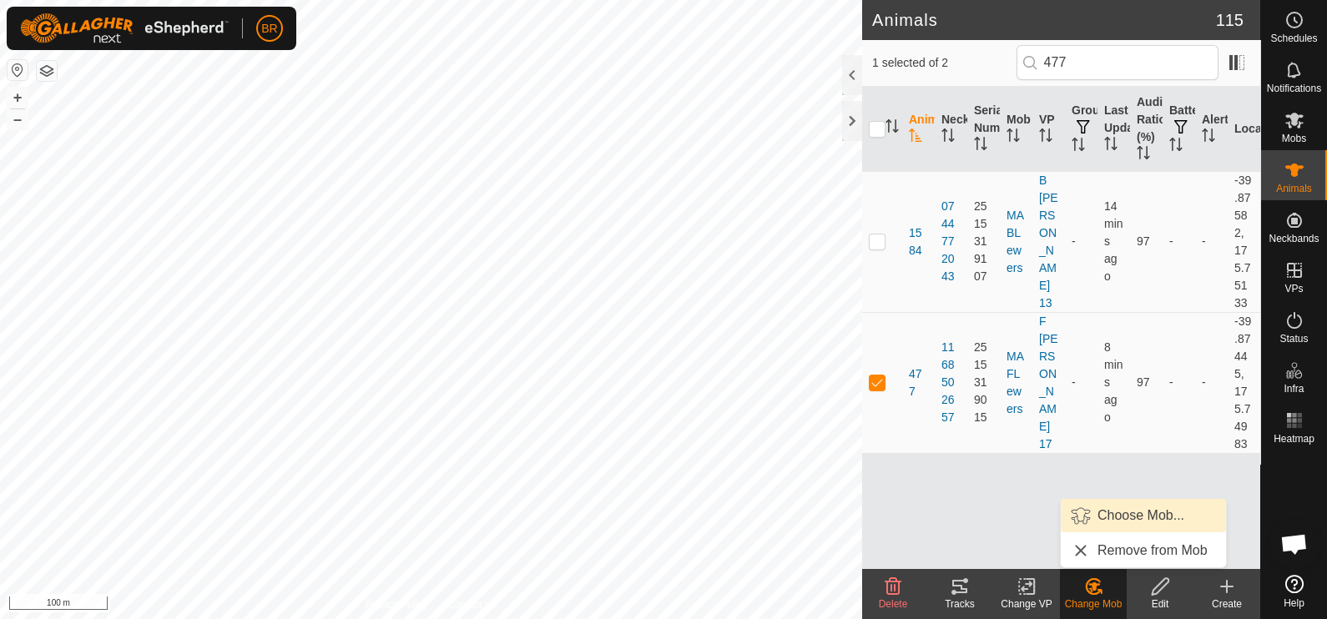
click at [1098, 518] on link "Choose Mob..." at bounding box center [1143, 515] width 165 height 33
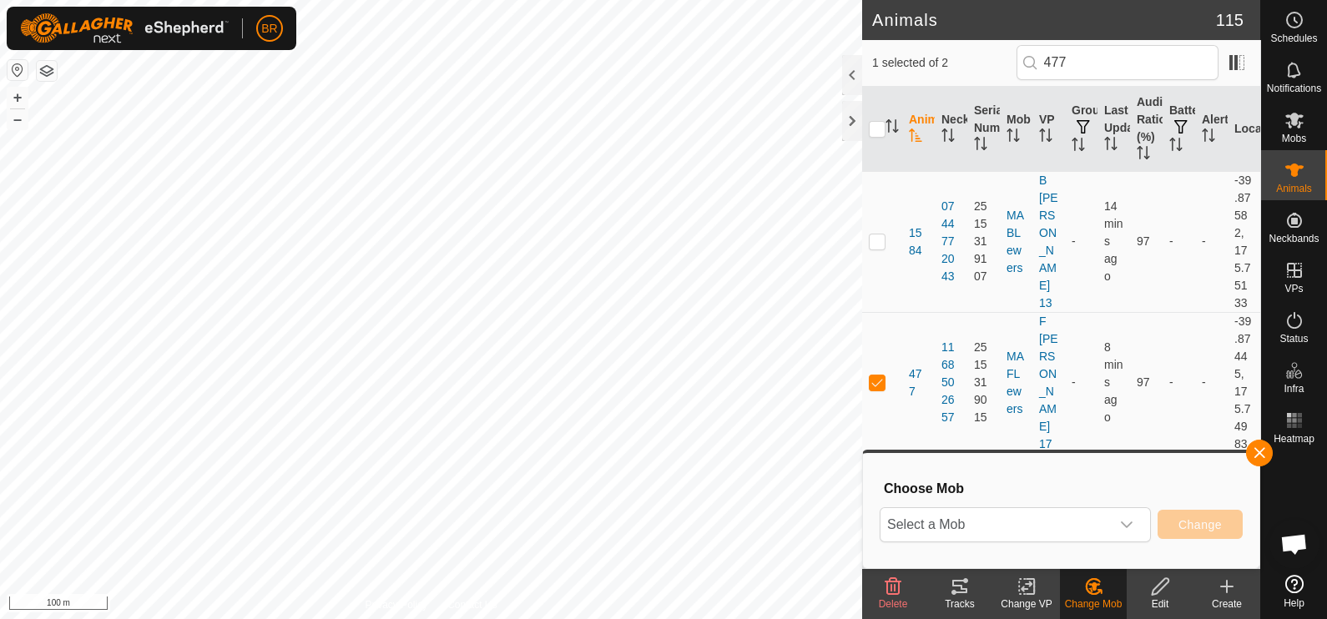
click at [1098, 518] on span "Select a Mob" at bounding box center [996, 524] width 230 height 33
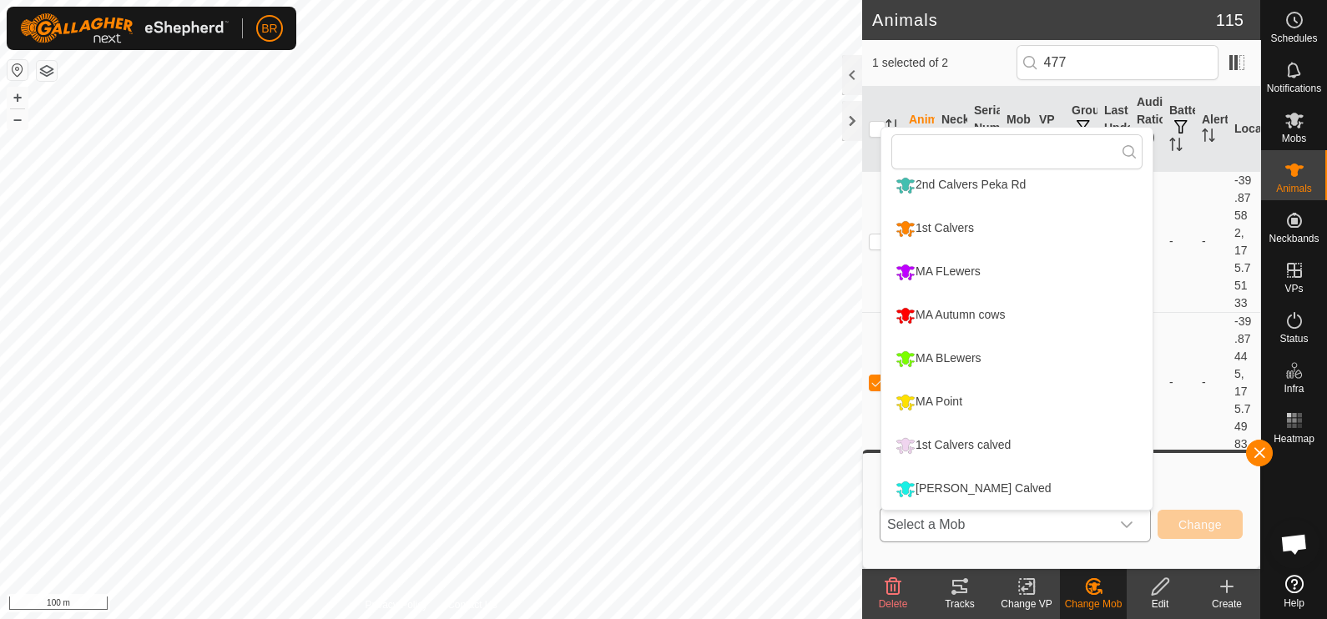
click at [964, 480] on li "[PERSON_NAME] Calved" at bounding box center [1017, 489] width 271 height 42
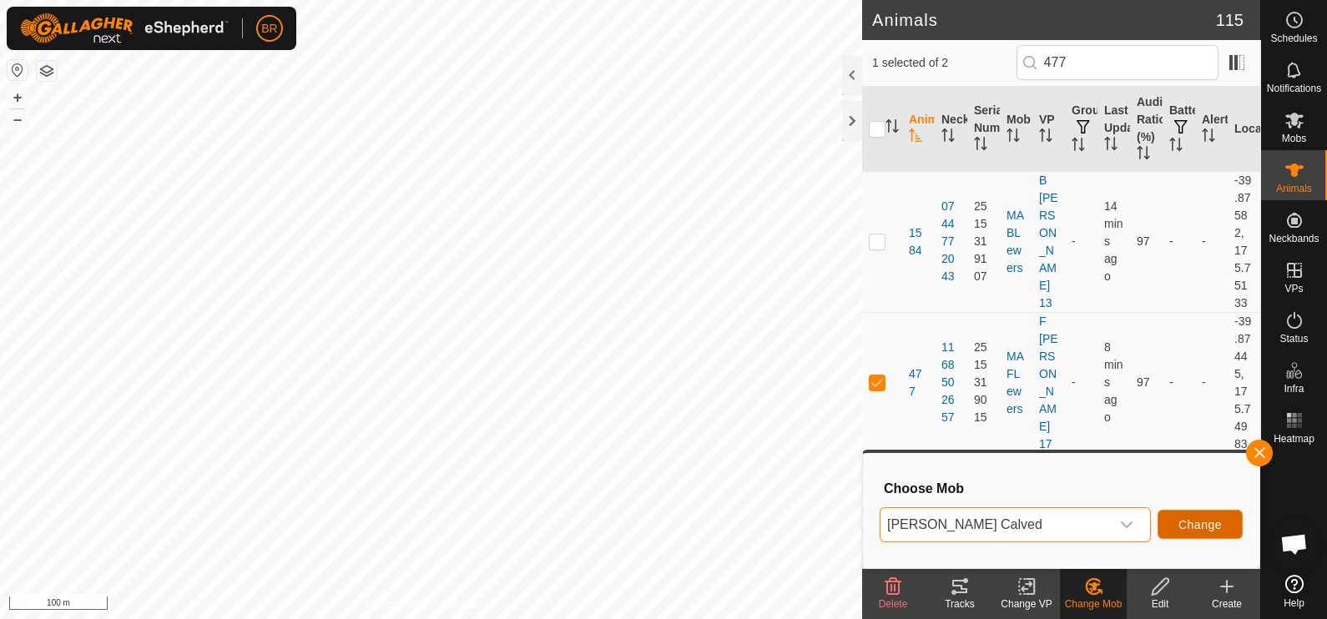
click at [1199, 522] on span "Change" at bounding box center [1200, 524] width 43 height 13
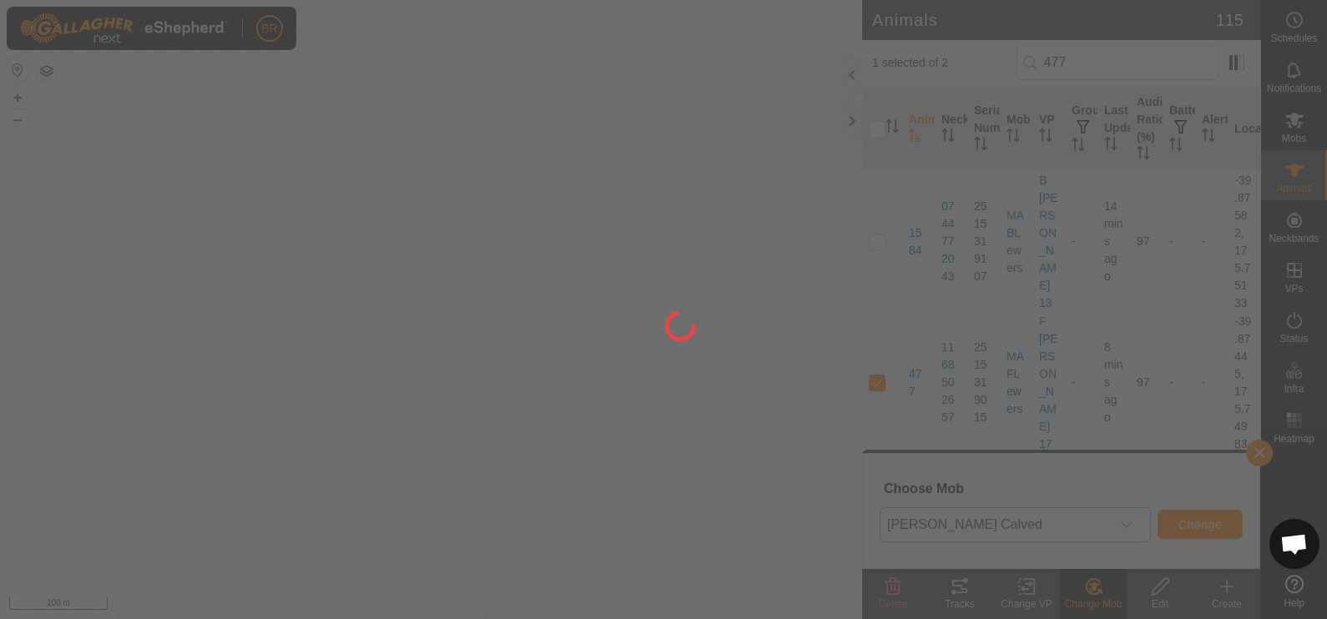
checkbox input "false"
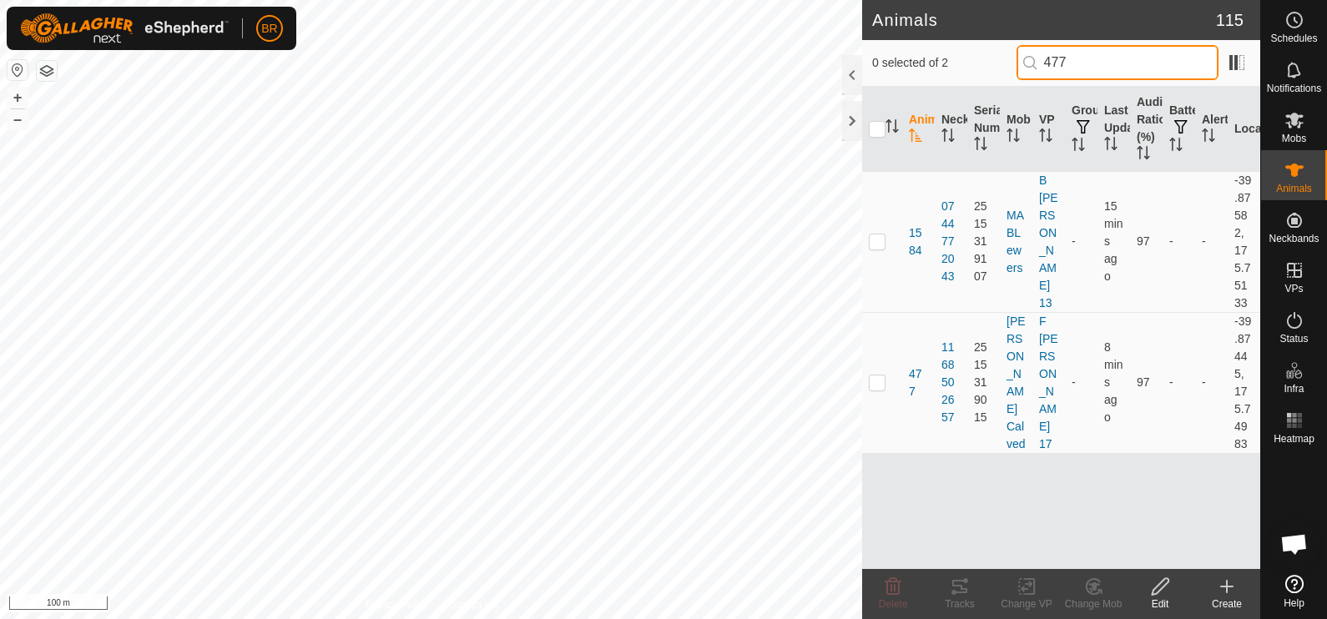
drag, startPoint x: 1084, startPoint y: 62, endPoint x: 1028, endPoint y: 67, distance: 56.2
click at [1028, 66] on input "477" at bounding box center [1118, 62] width 202 height 35
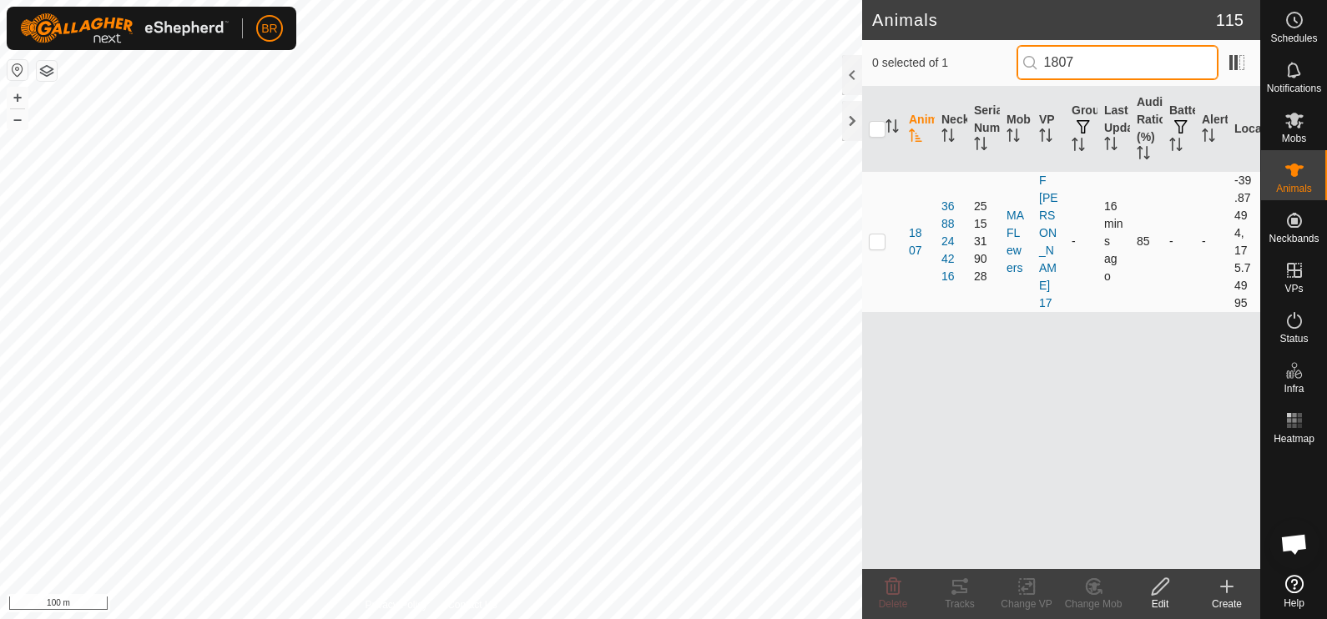
type input "1807"
click at [876, 240] on p-checkbox at bounding box center [877, 241] width 17 height 13
checkbox input "true"
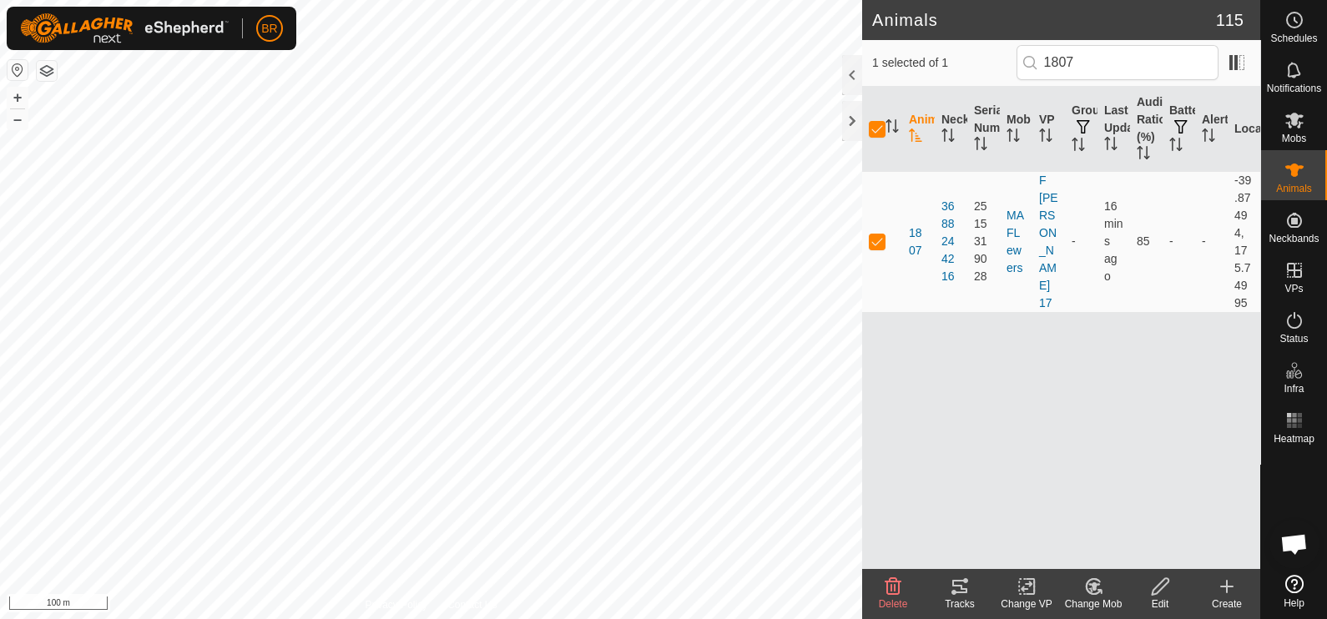
click at [1094, 582] on icon at bounding box center [1094, 587] width 21 height 20
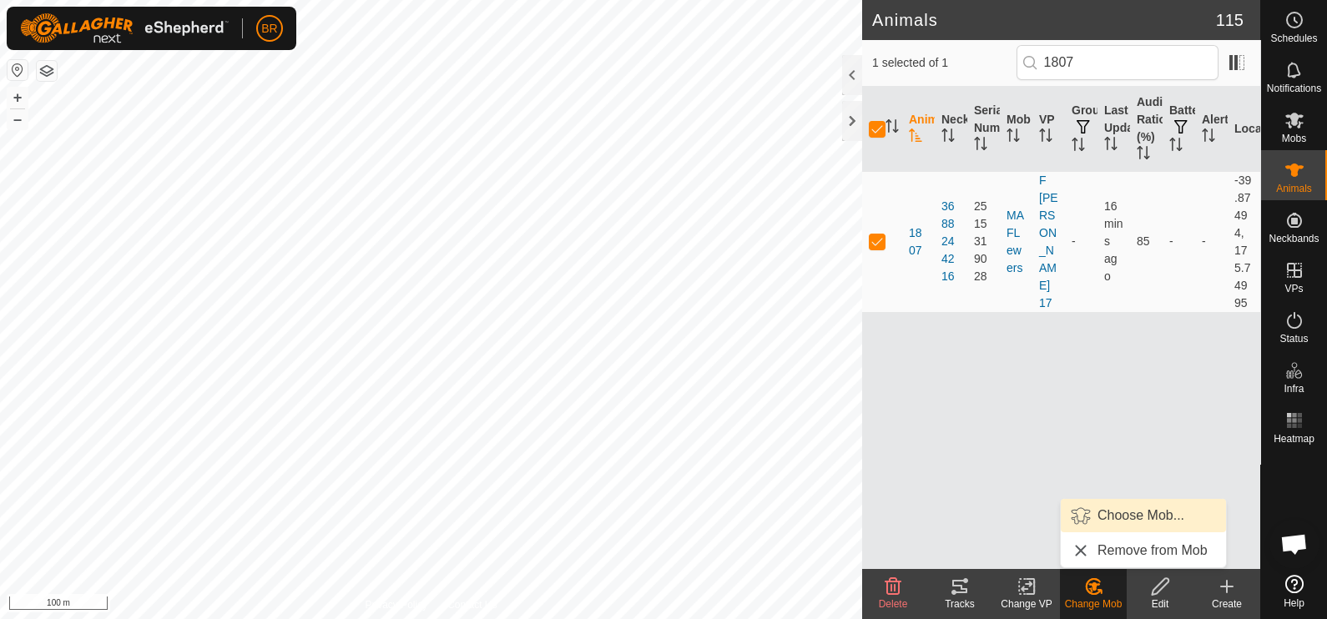
click at [1094, 506] on link "Choose Mob..." at bounding box center [1143, 515] width 165 height 33
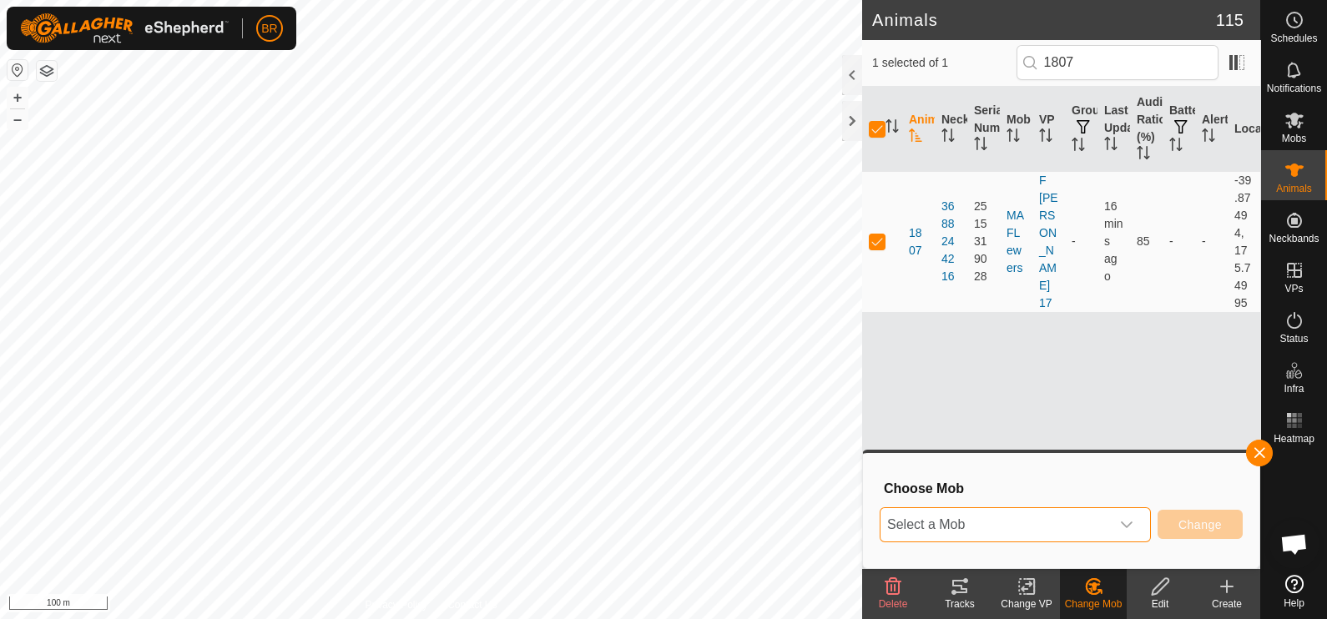
click at [1064, 519] on span "Select a Mob" at bounding box center [996, 524] width 230 height 33
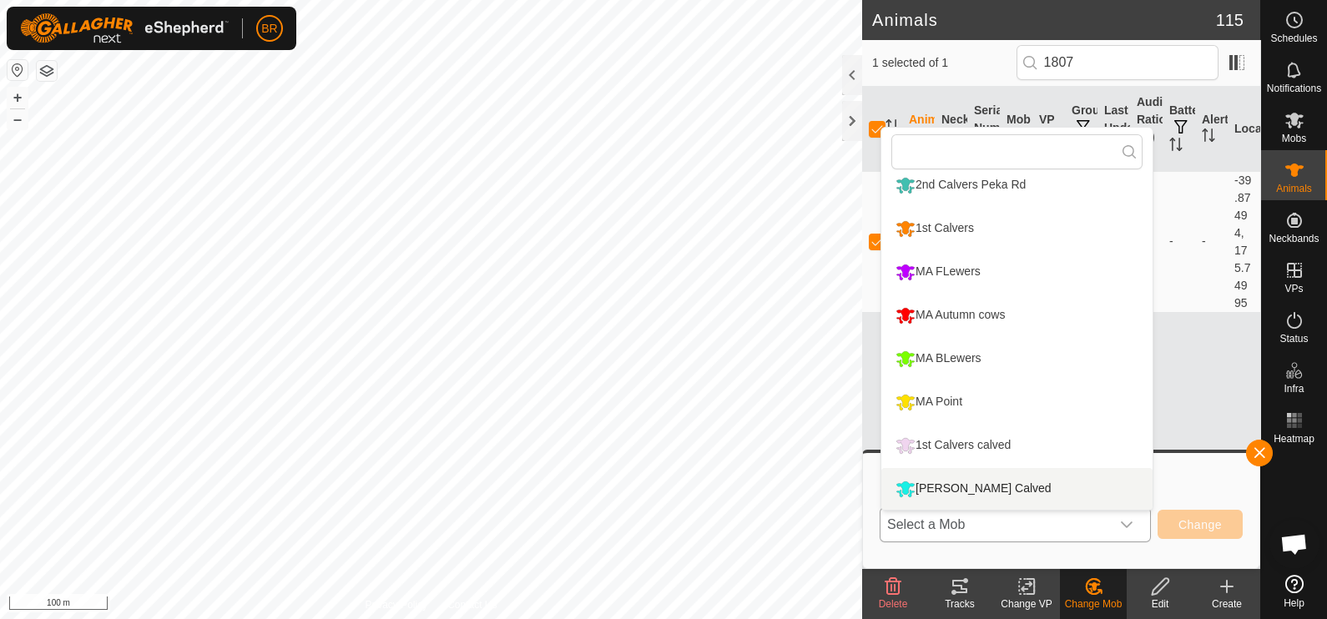
click at [1006, 479] on li "[PERSON_NAME] Calved" at bounding box center [1017, 489] width 271 height 42
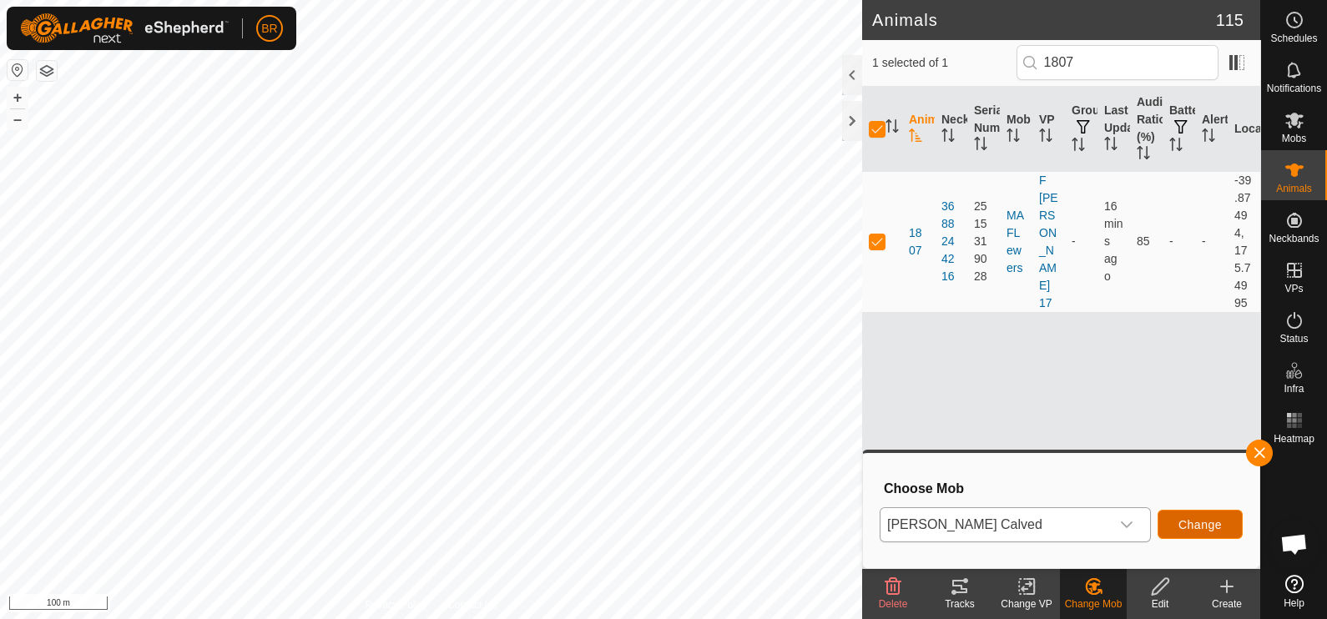
click at [1201, 524] on span "Change" at bounding box center [1200, 524] width 43 height 13
checkbox input "false"
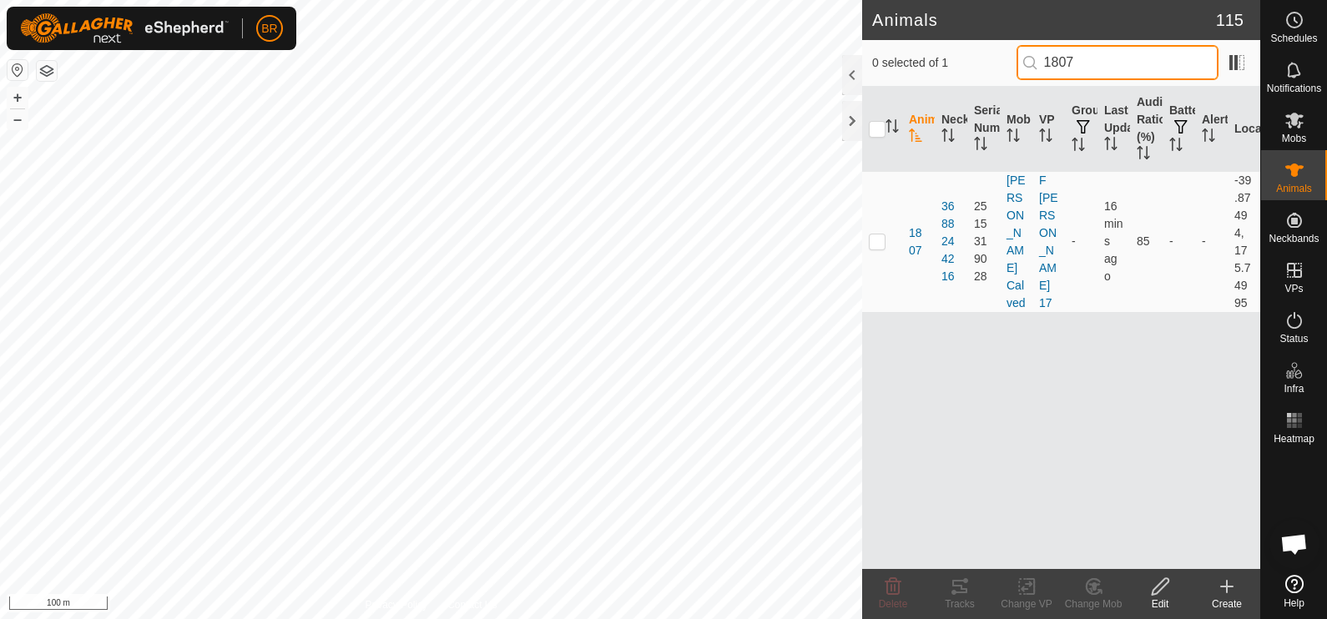
drag, startPoint x: 1105, startPoint y: 77, endPoint x: 1032, endPoint y: 53, distance: 76.3
click at [1032, 53] on input "1807" at bounding box center [1118, 62] width 202 height 35
type input "7208"
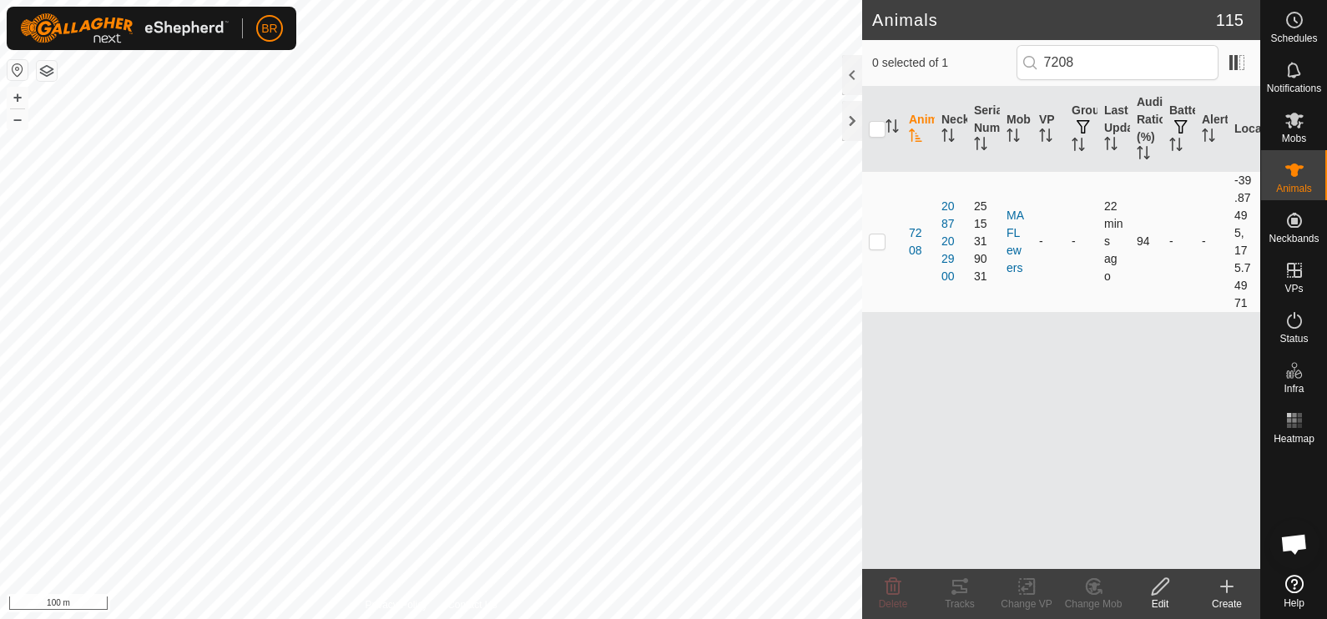
click at [877, 245] on p-checkbox at bounding box center [877, 241] width 17 height 13
checkbox input "true"
click at [1100, 594] on icon at bounding box center [1094, 587] width 21 height 20
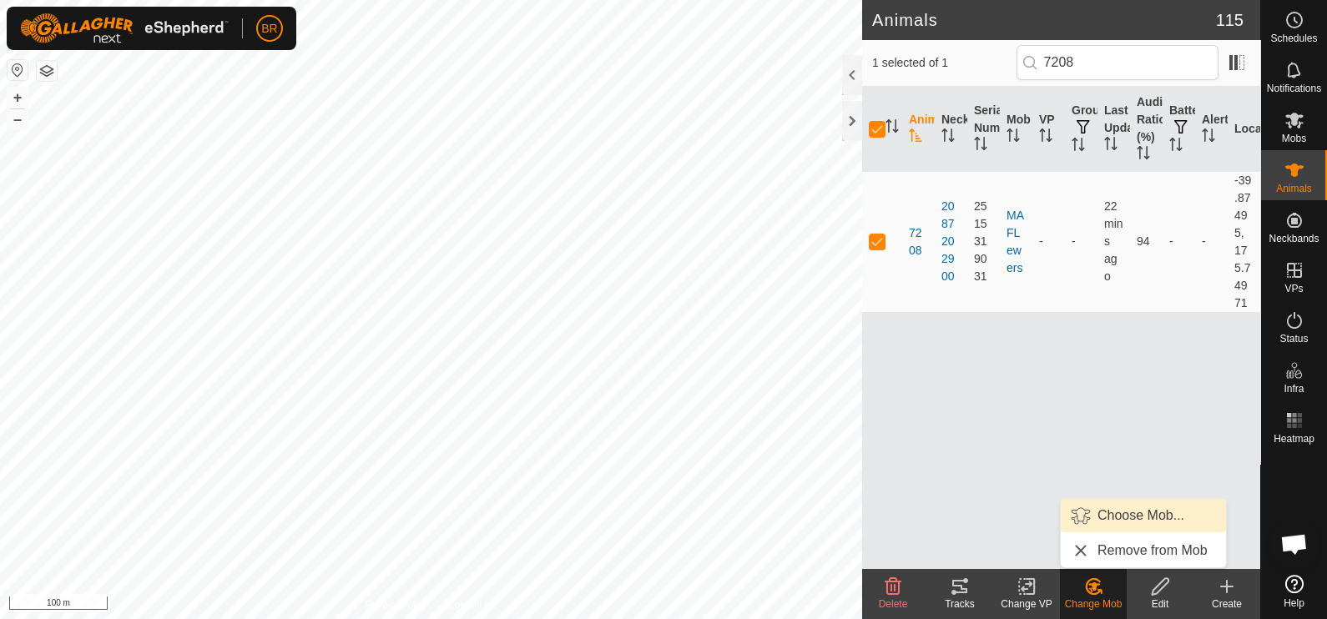
click at [1094, 508] on link "Choose Mob..." at bounding box center [1143, 515] width 165 height 33
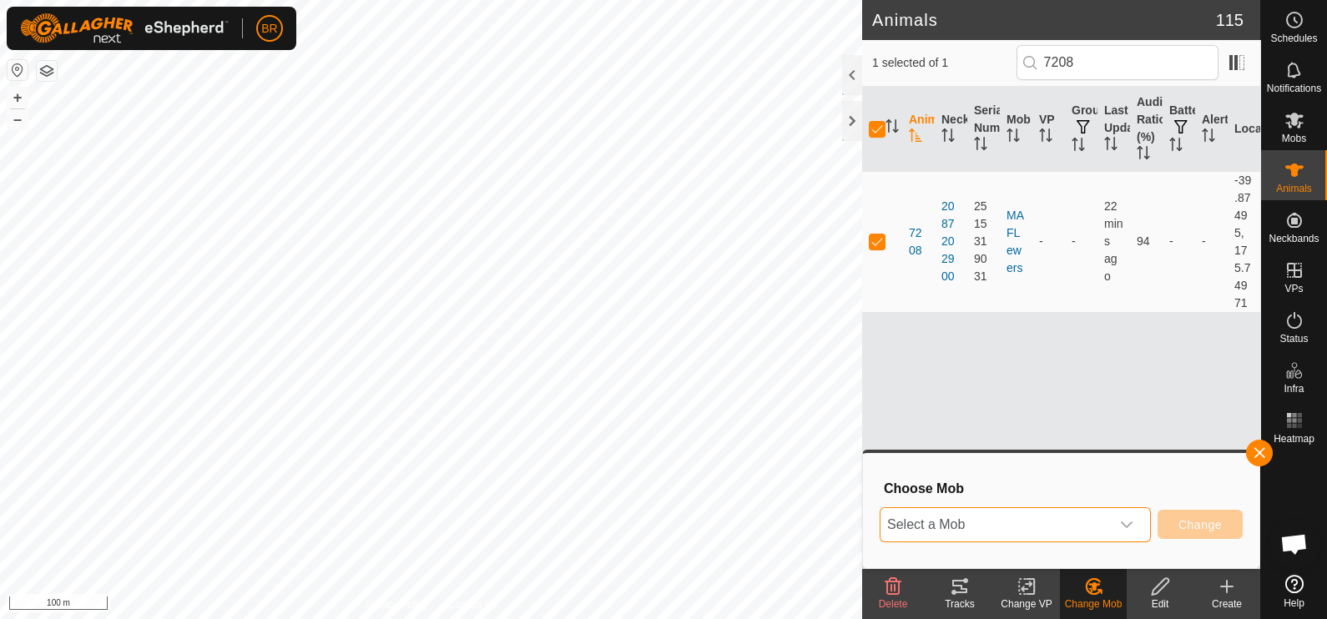
click at [1059, 529] on span "Select a Mob" at bounding box center [996, 524] width 230 height 33
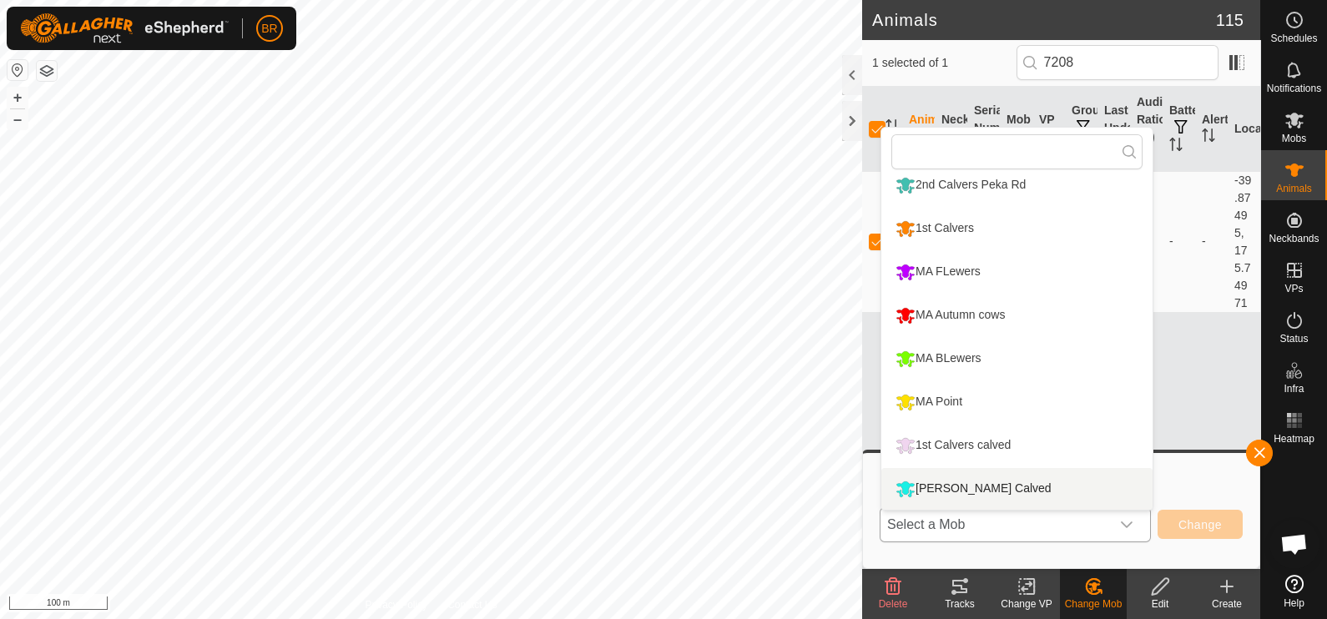
click at [973, 478] on li "[PERSON_NAME] Calved" at bounding box center [1017, 489] width 271 height 42
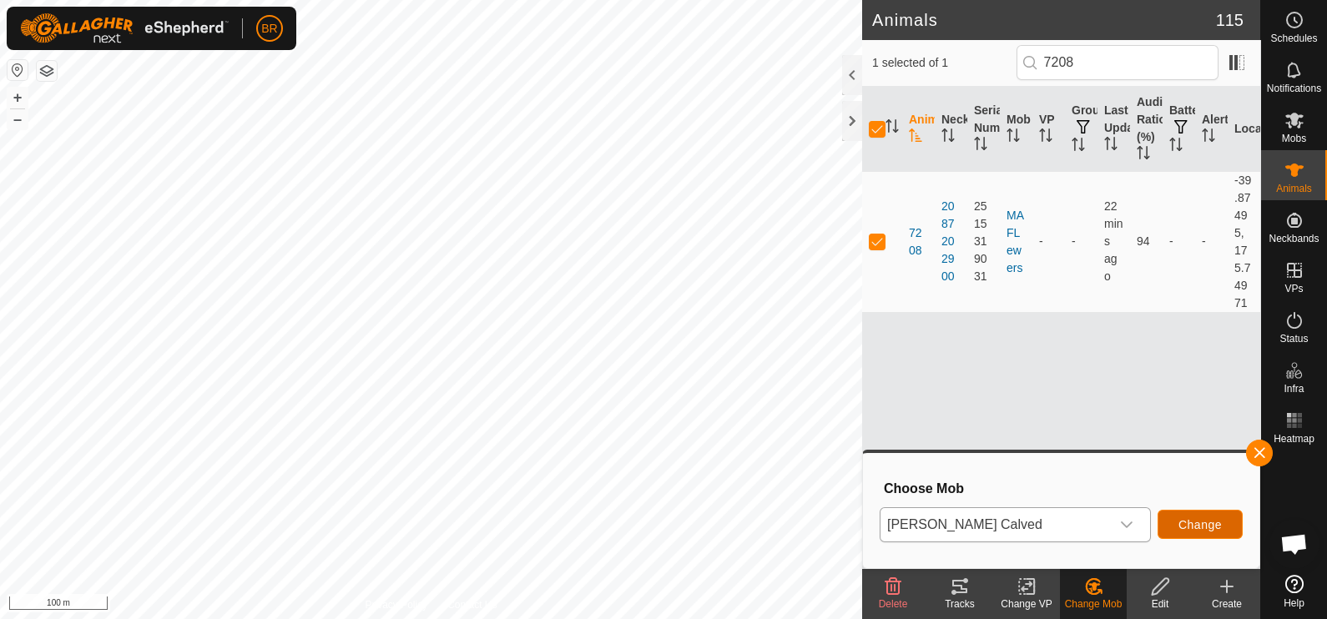
click at [1207, 525] on span "Change" at bounding box center [1200, 524] width 43 height 13
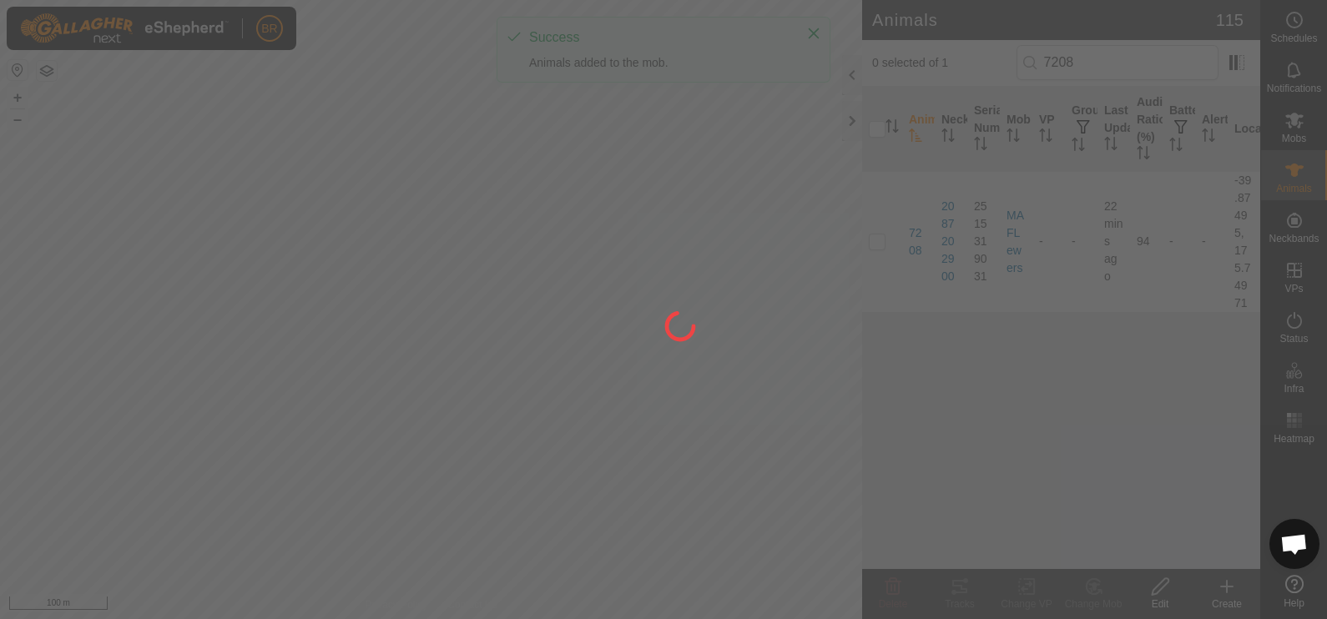
checkbox input "false"
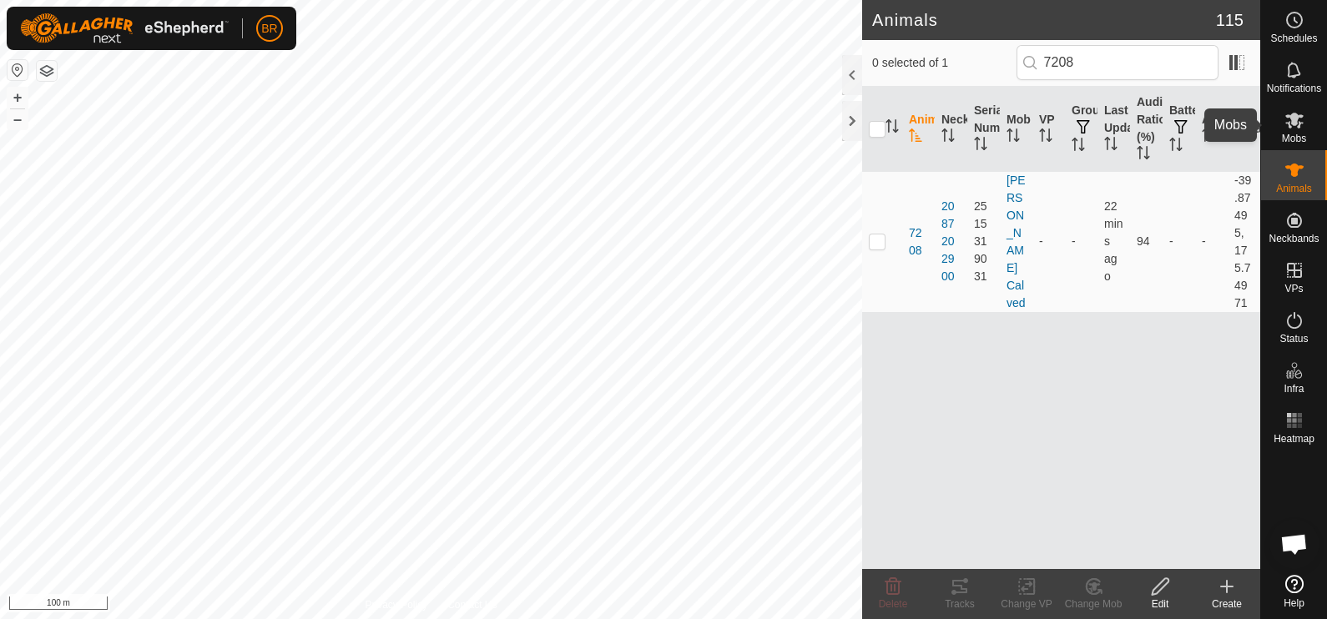
click at [1280, 117] on es-mob-svg-icon at bounding box center [1295, 120] width 30 height 27
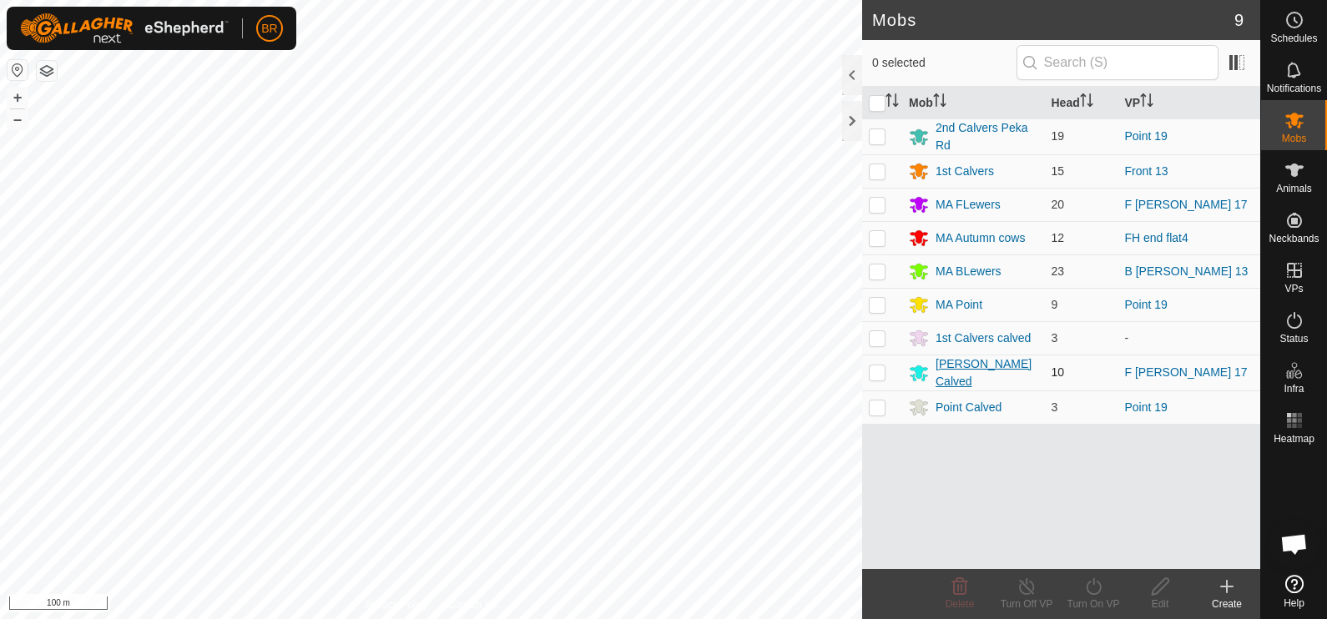
click at [981, 367] on div "[PERSON_NAME] Calved" at bounding box center [987, 373] width 103 height 35
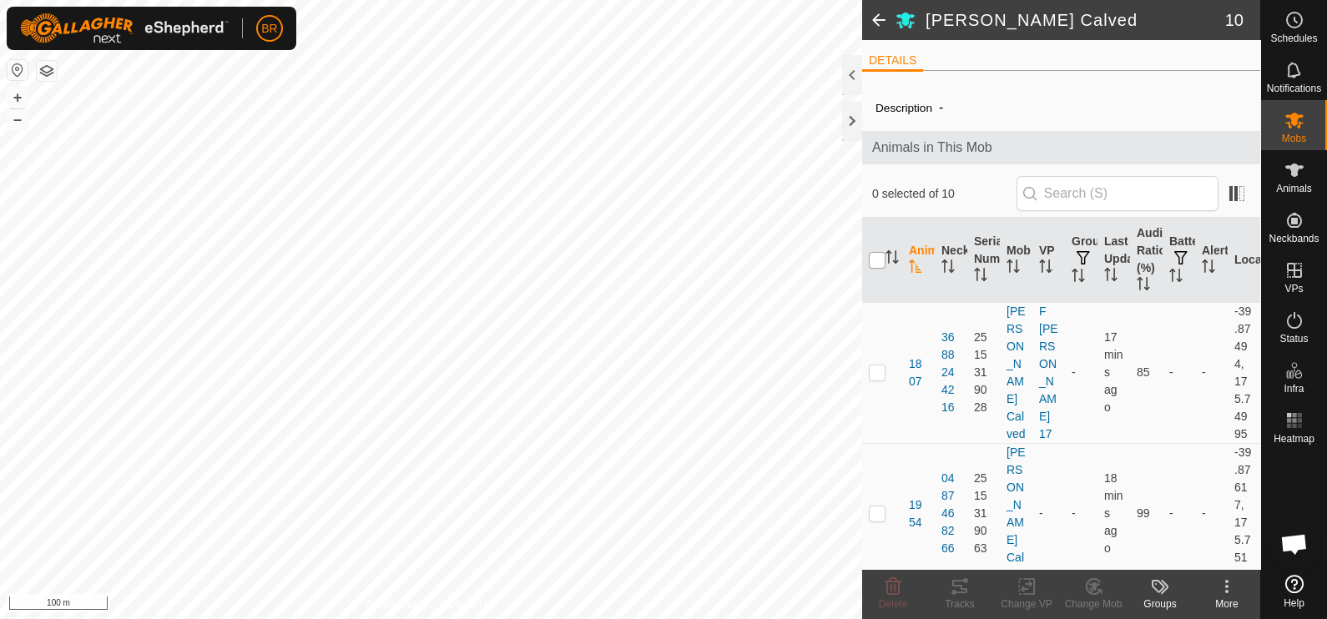
click at [875, 255] on input "checkbox" at bounding box center [877, 260] width 17 height 17
checkbox input "true"
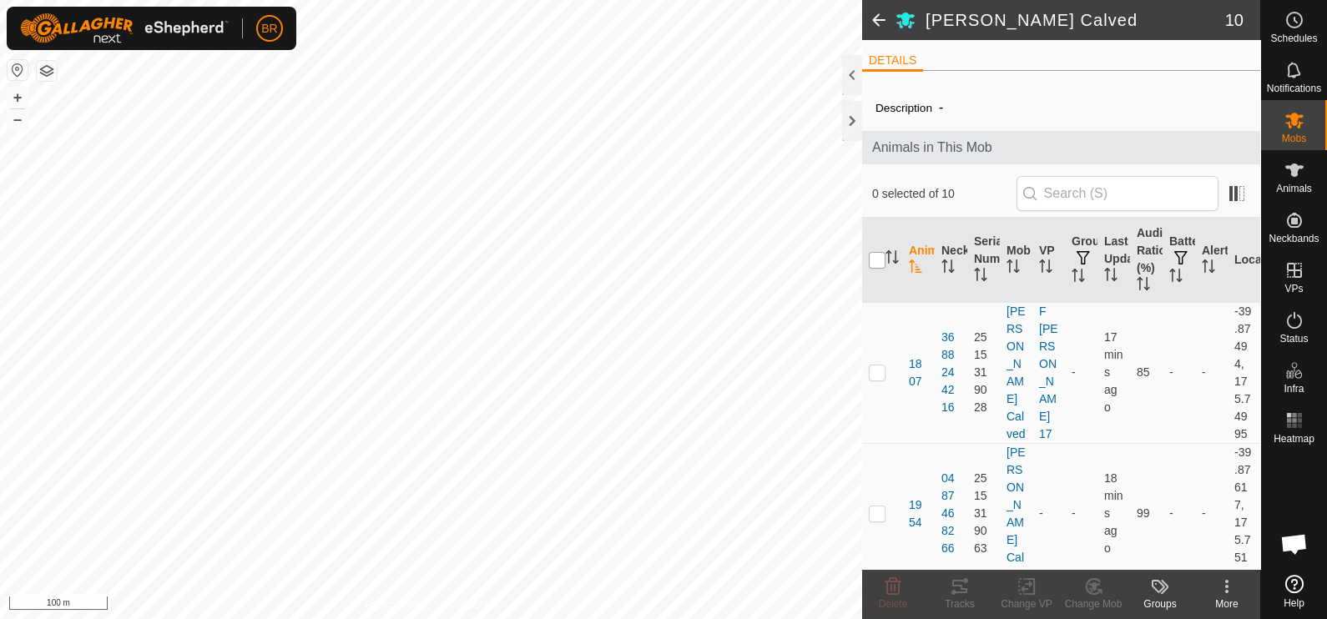
checkbox input "true"
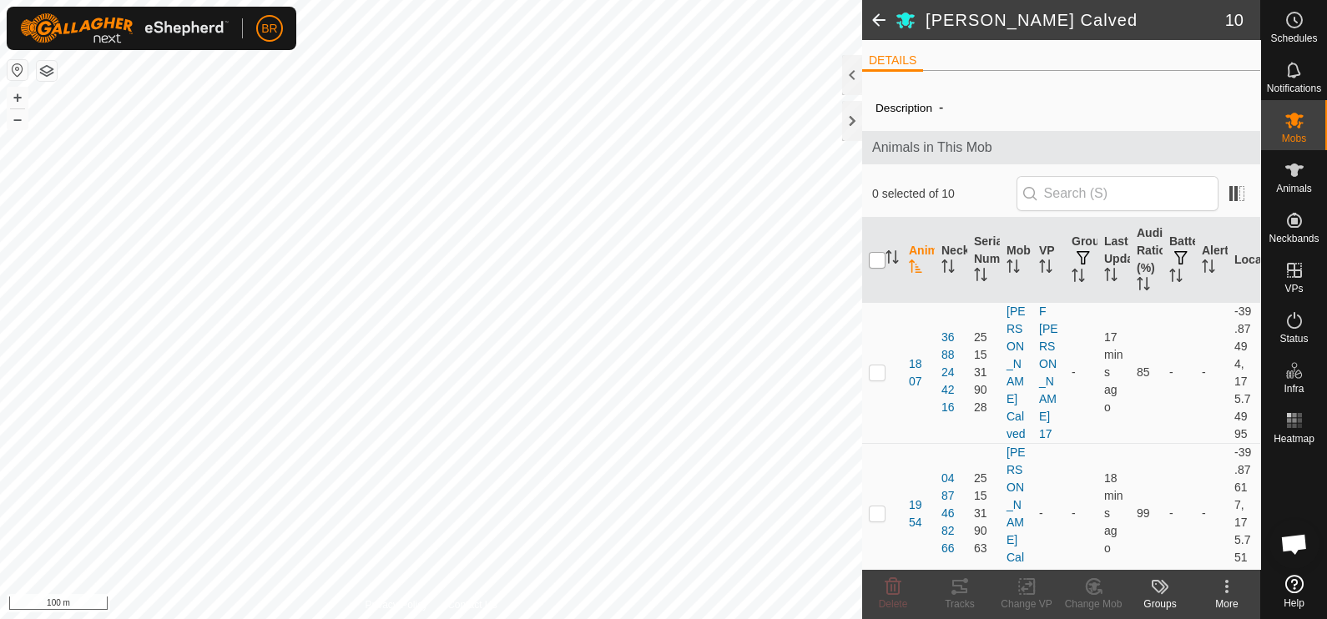
checkbox input "true"
click at [1024, 588] on icon at bounding box center [1027, 587] width 21 height 20
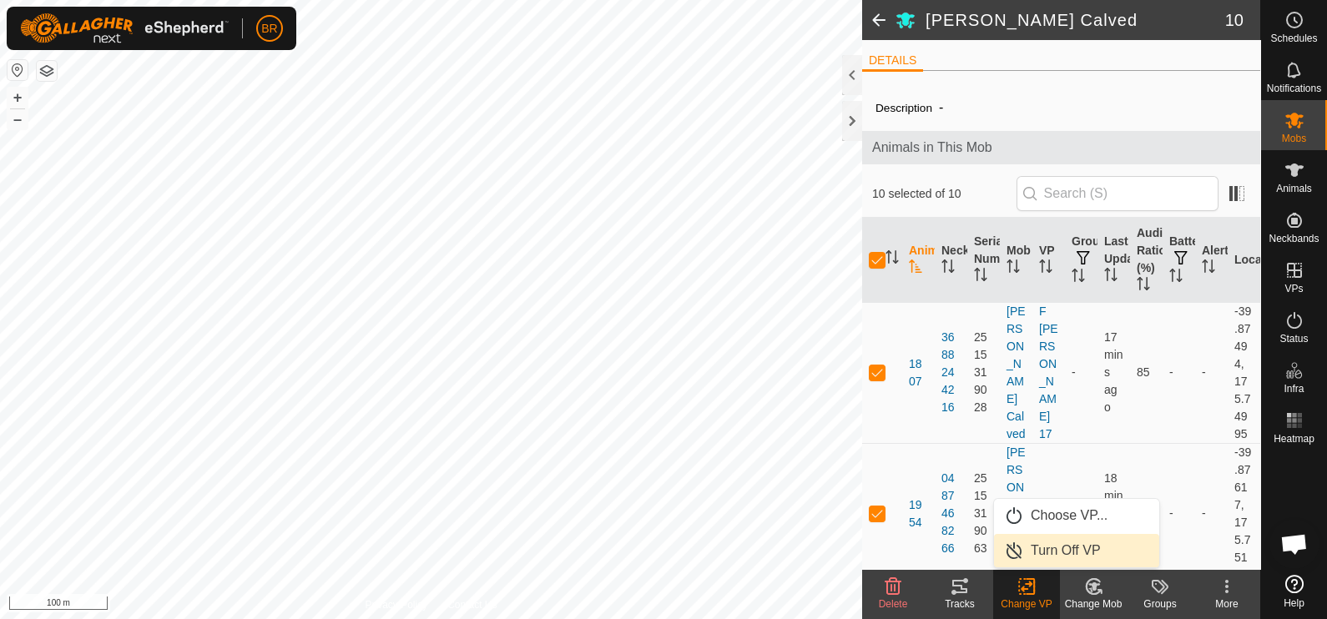
click at [1051, 552] on link "Turn Off VP" at bounding box center [1076, 550] width 165 height 33
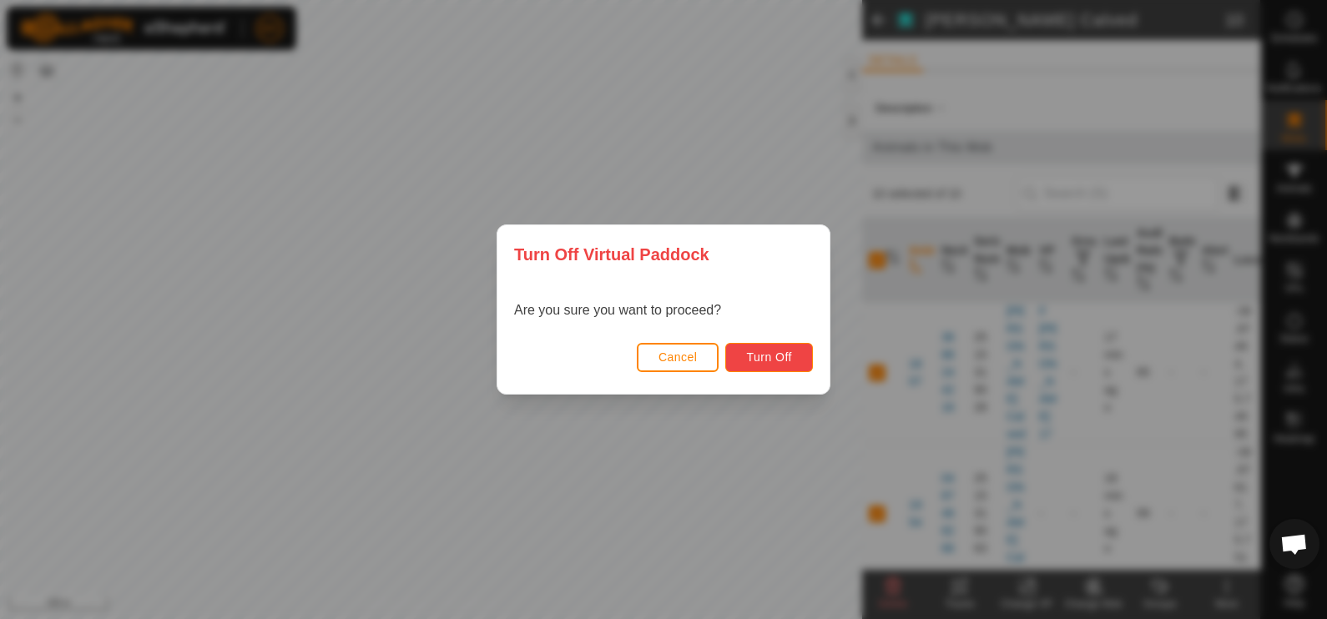
click at [766, 357] on span "Turn Off" at bounding box center [769, 357] width 46 height 13
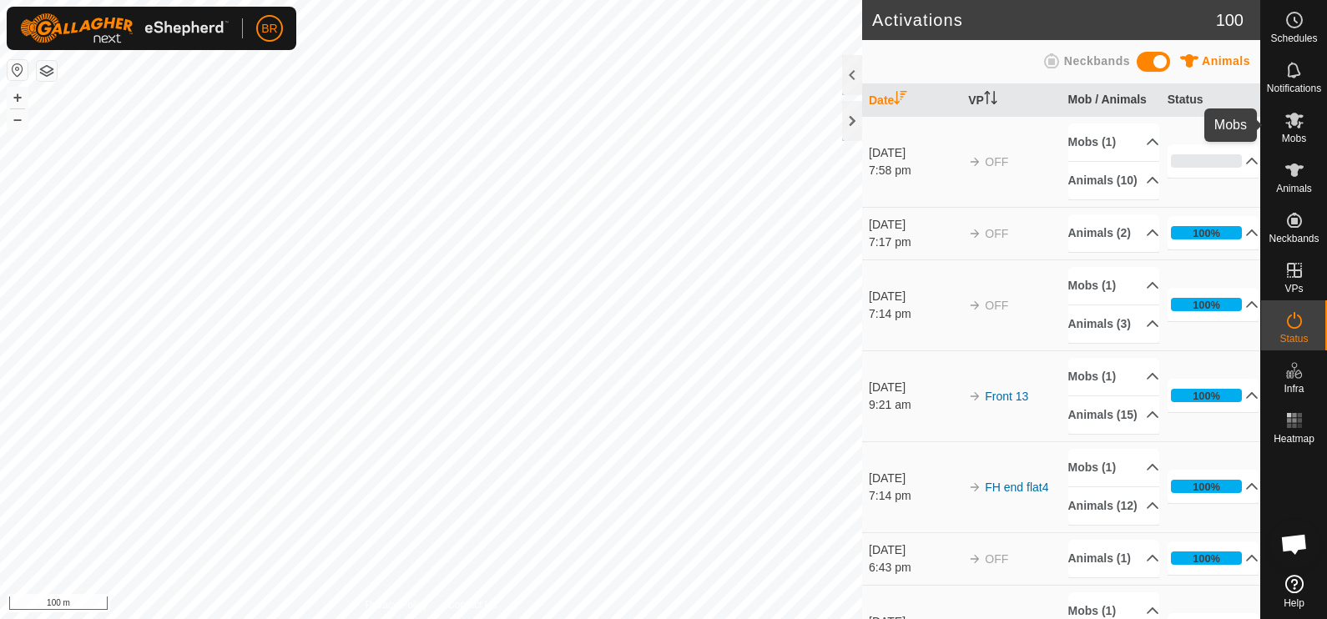
click at [1294, 130] on es-mob-svg-icon at bounding box center [1295, 120] width 30 height 27
